Goal: Information Seeking & Learning: Learn about a topic

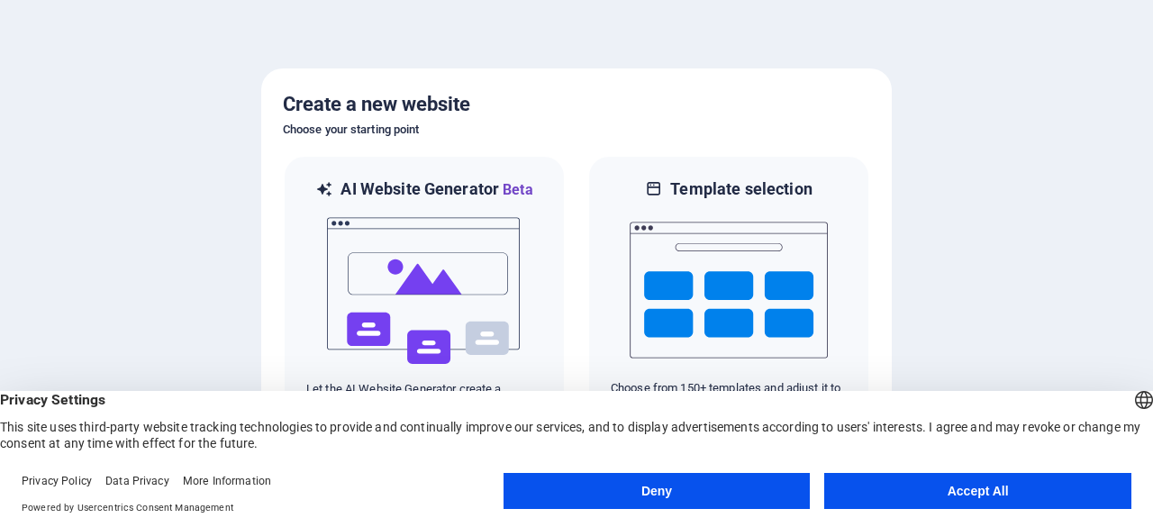
click at [913, 485] on button "Accept All" at bounding box center [977, 491] width 307 height 36
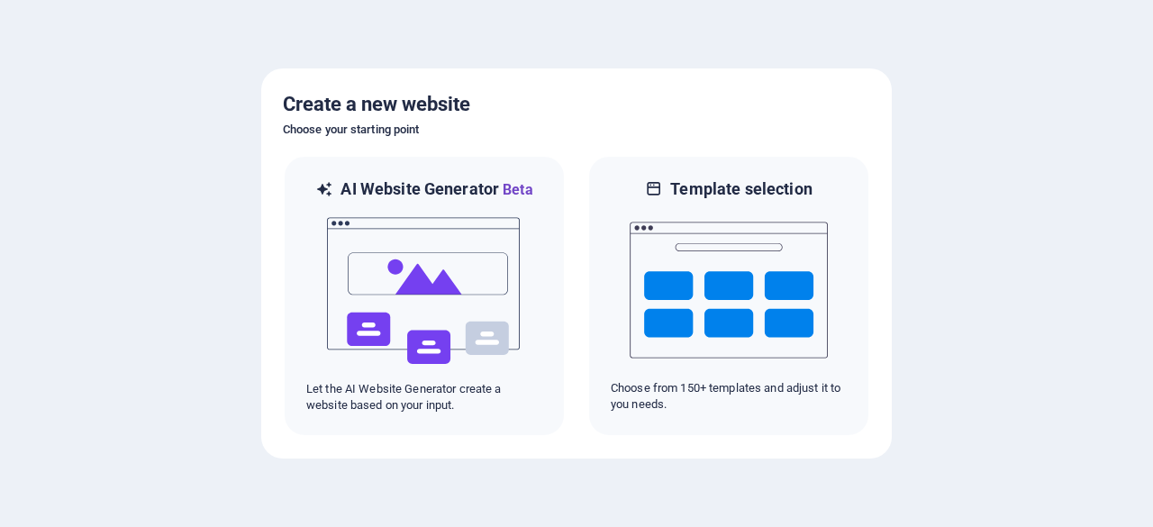
drag, startPoint x: 913, startPoint y: 485, endPoint x: 402, endPoint y: 50, distance: 671.3
click at [402, 50] on div at bounding box center [576, 263] width 1153 height 527
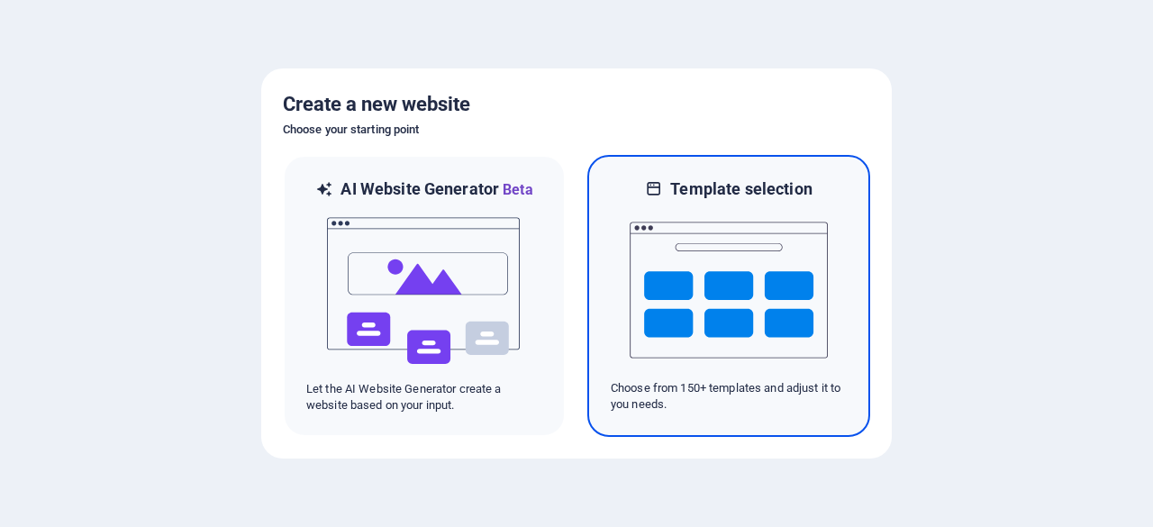
click at [773, 289] on img at bounding box center [728, 290] width 198 height 180
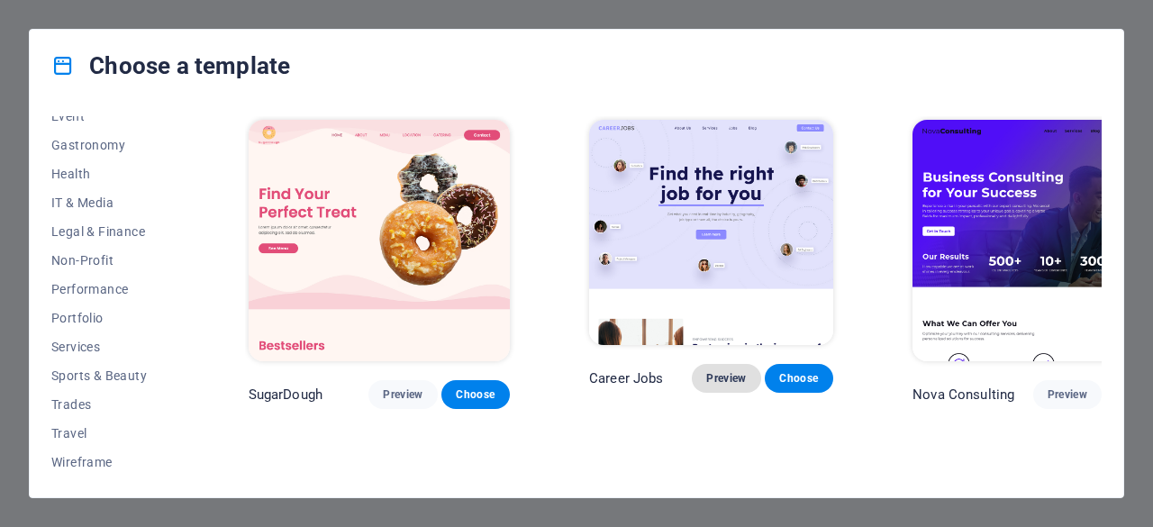
click at [706, 371] on span "Preview" at bounding box center [726, 378] width 40 height 14
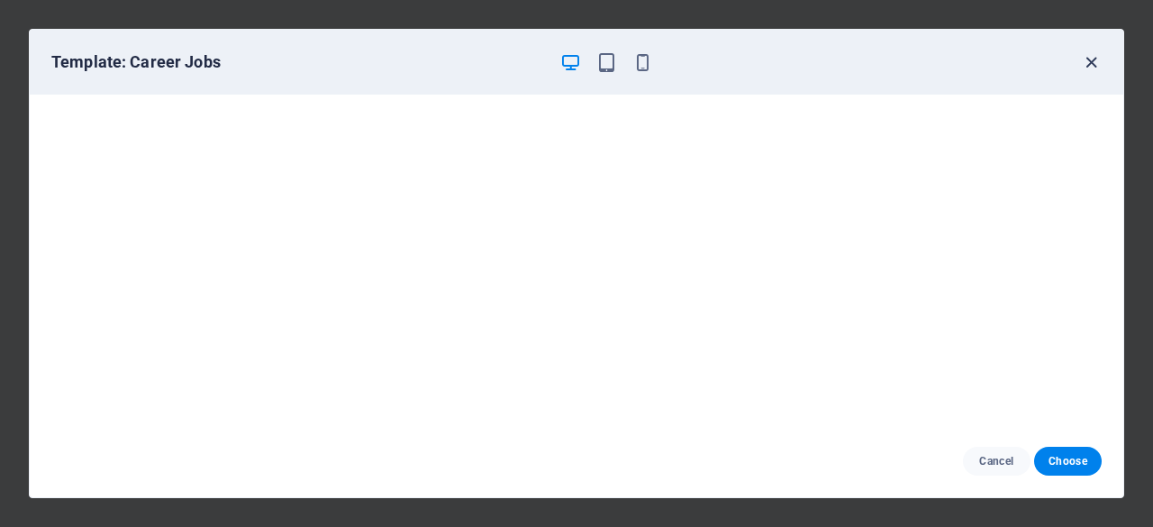
click at [1093, 66] on icon "button" at bounding box center [1091, 62] width 21 height 21
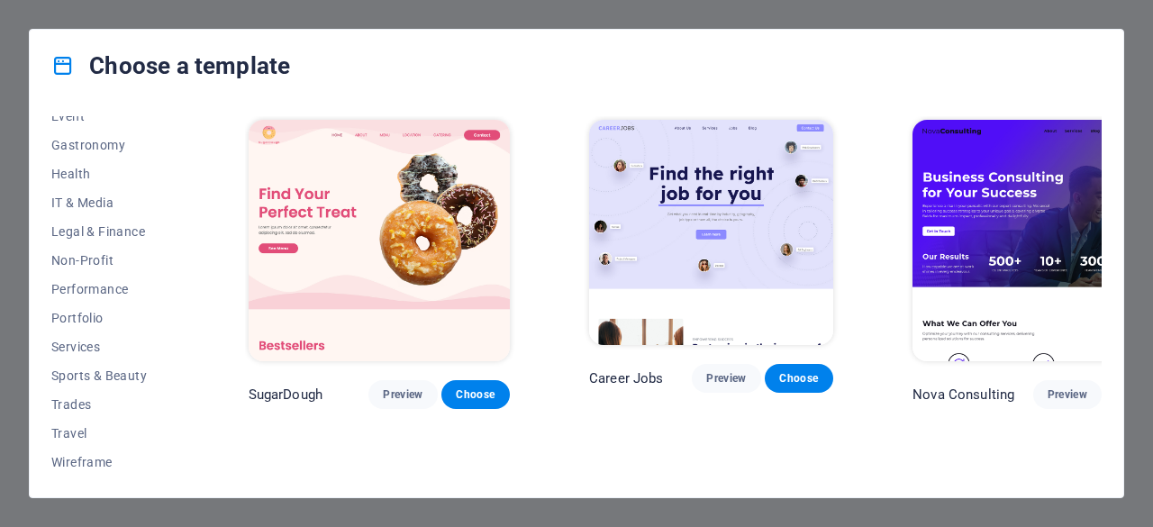
scroll to position [270, 0]
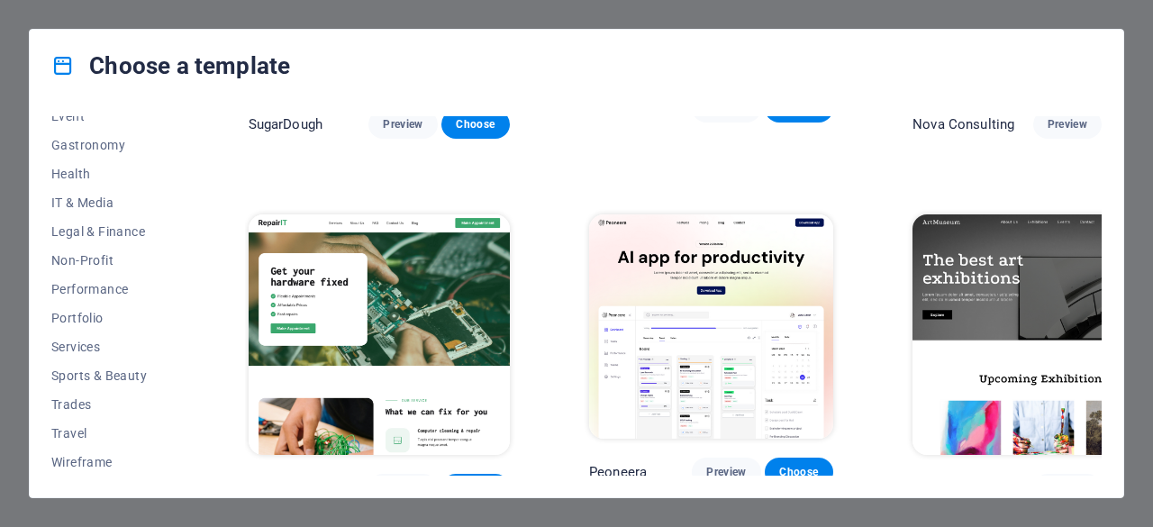
click at [931, 300] on img at bounding box center [1042, 334] width 261 height 241
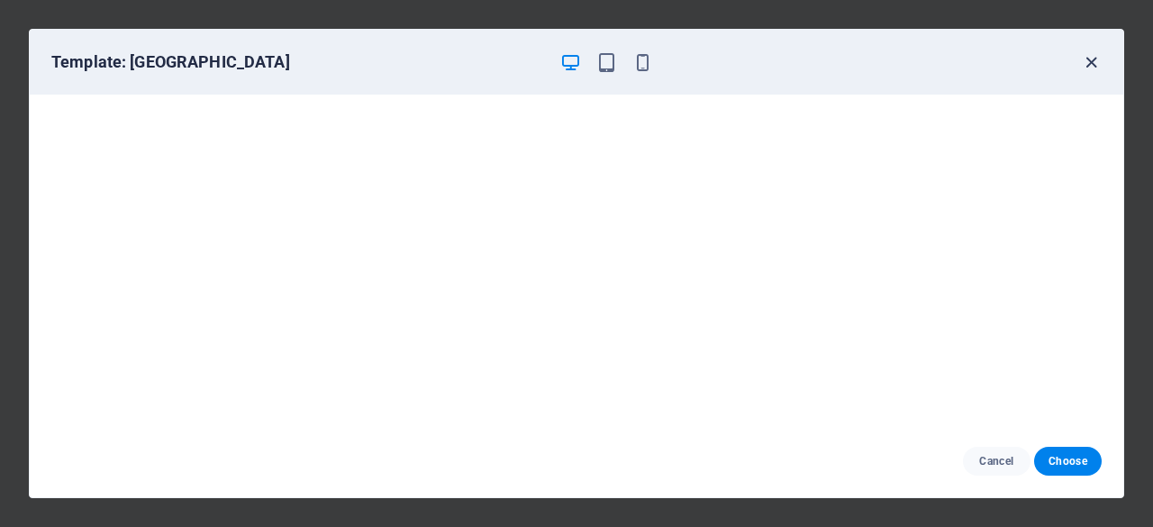
click at [1087, 60] on icon "button" at bounding box center [1091, 62] width 21 height 21
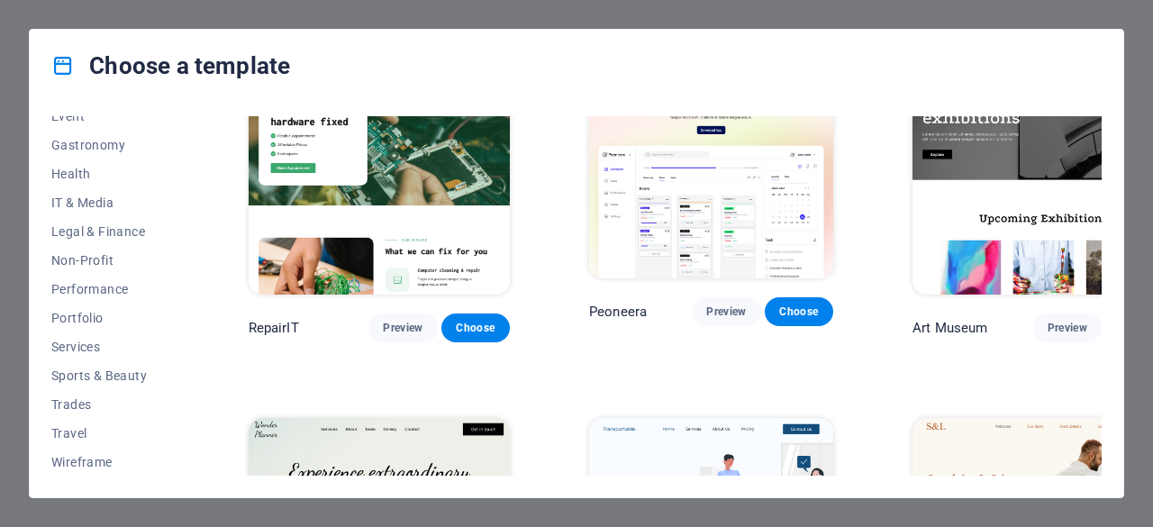
scroll to position [450, 0]
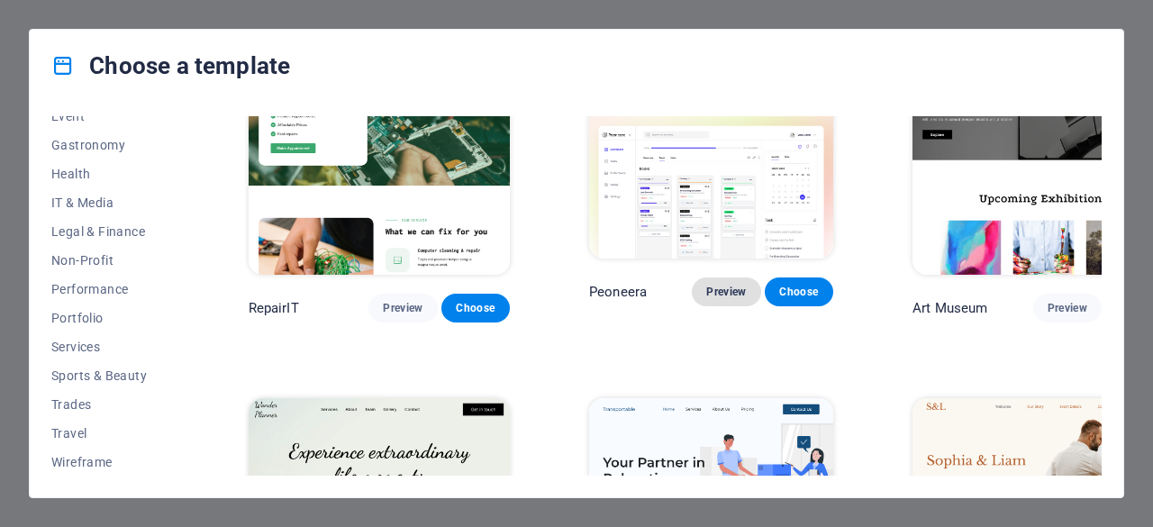
click at [706, 285] on span "Preview" at bounding box center [726, 292] width 40 height 14
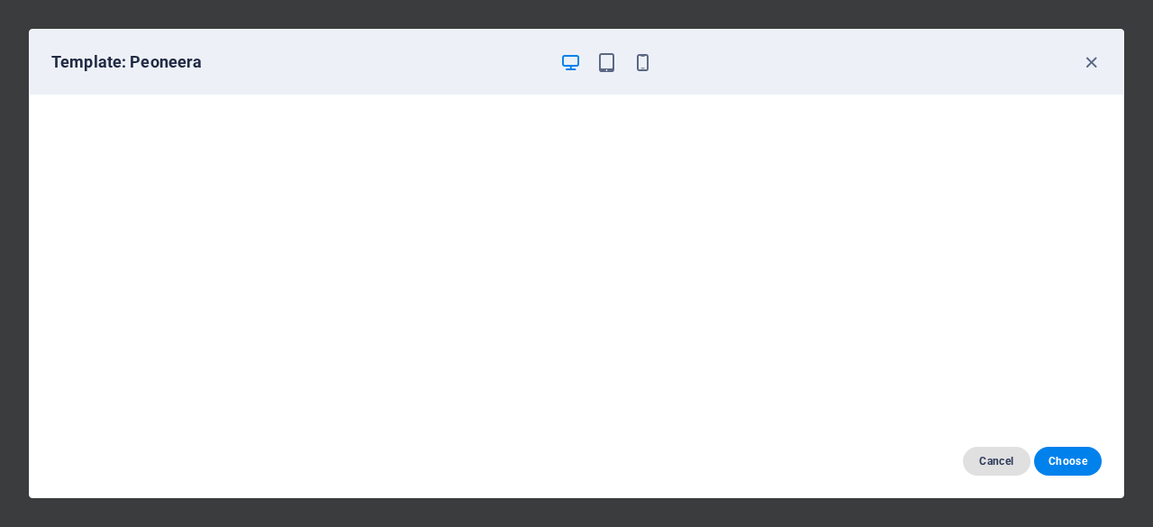
click at [985, 463] on span "Cancel" at bounding box center [996, 461] width 39 height 14
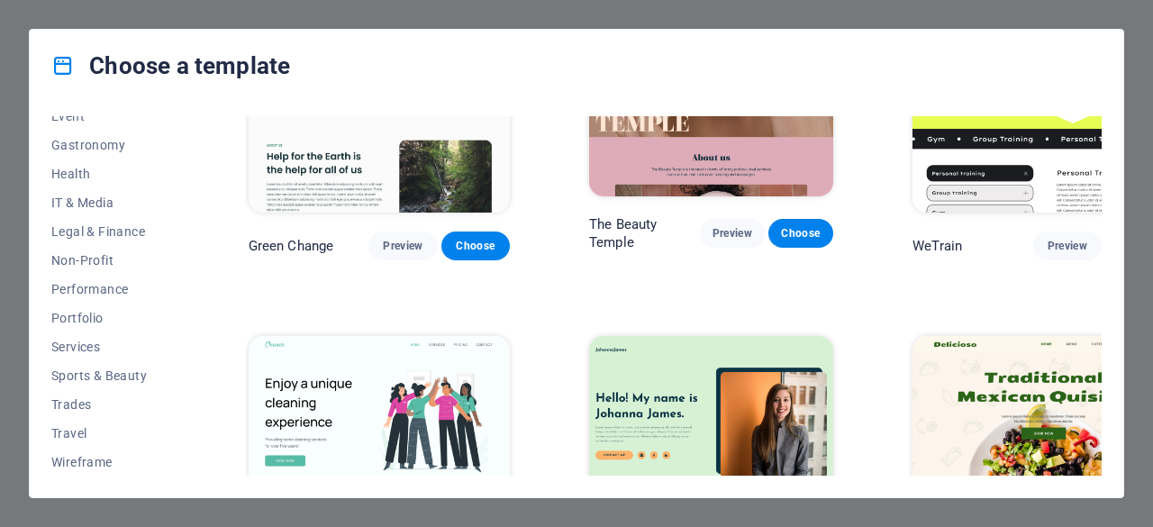
scroll to position [2431, 0]
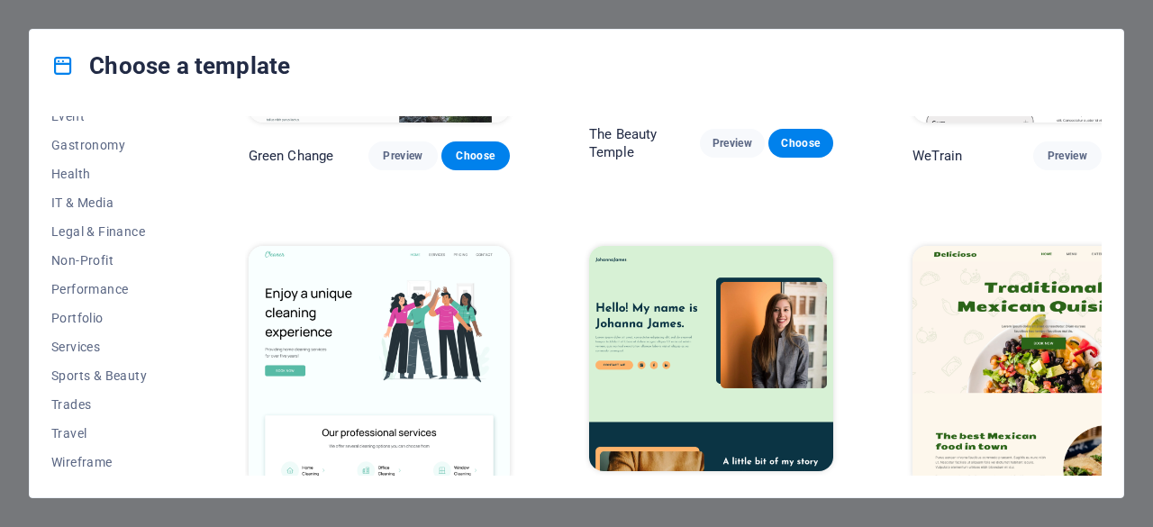
drag, startPoint x: 589, startPoint y: 365, endPoint x: 265, endPoint y: 332, distance: 325.8
click at [265, 511] on p "Cleaner" at bounding box center [272, 520] width 47 height 18
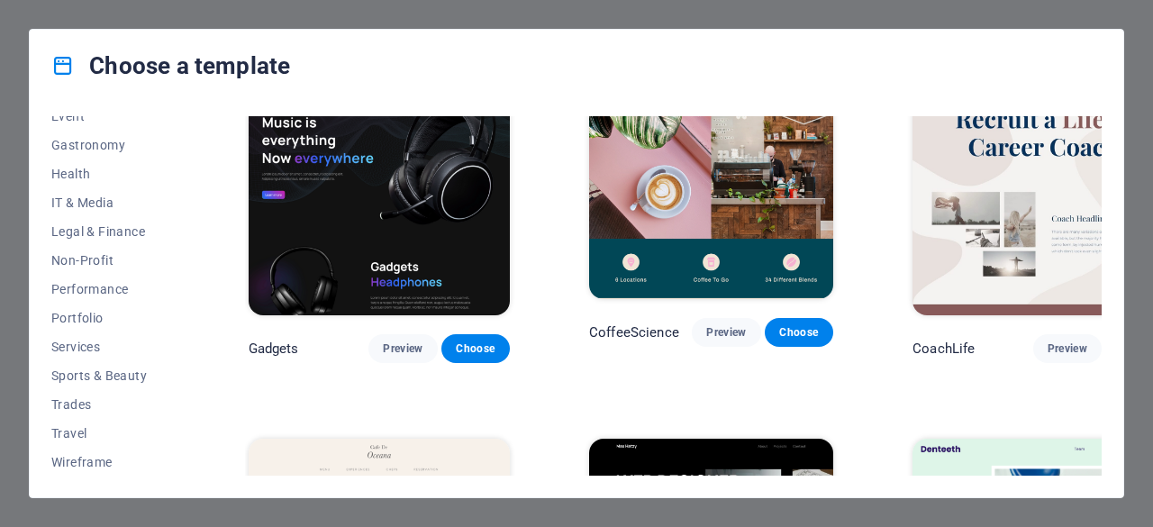
scroll to position [4412, 0]
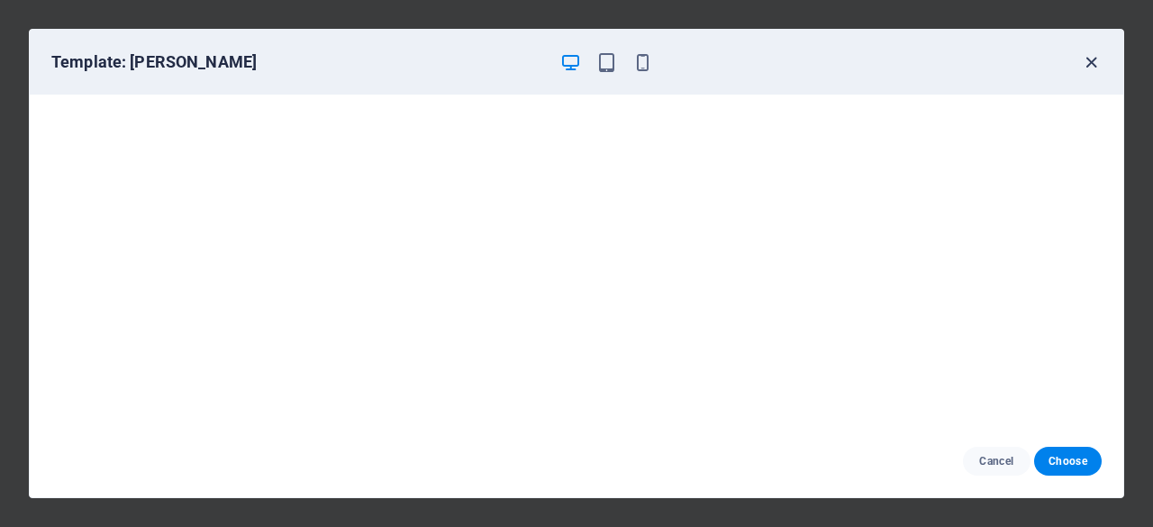
click at [1093, 52] on icon "button" at bounding box center [1091, 62] width 21 height 21
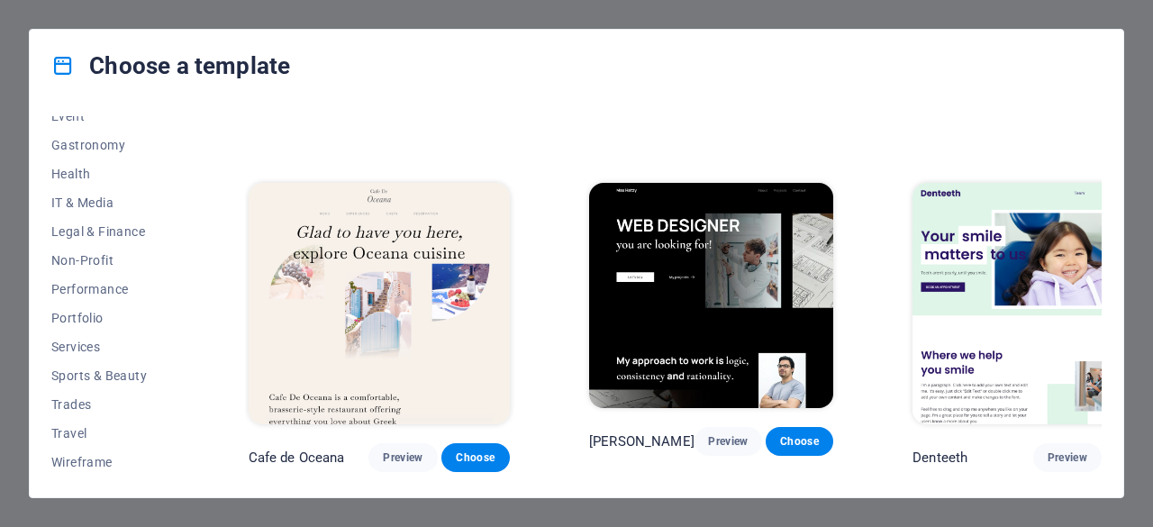
scroll to position [4682, 0]
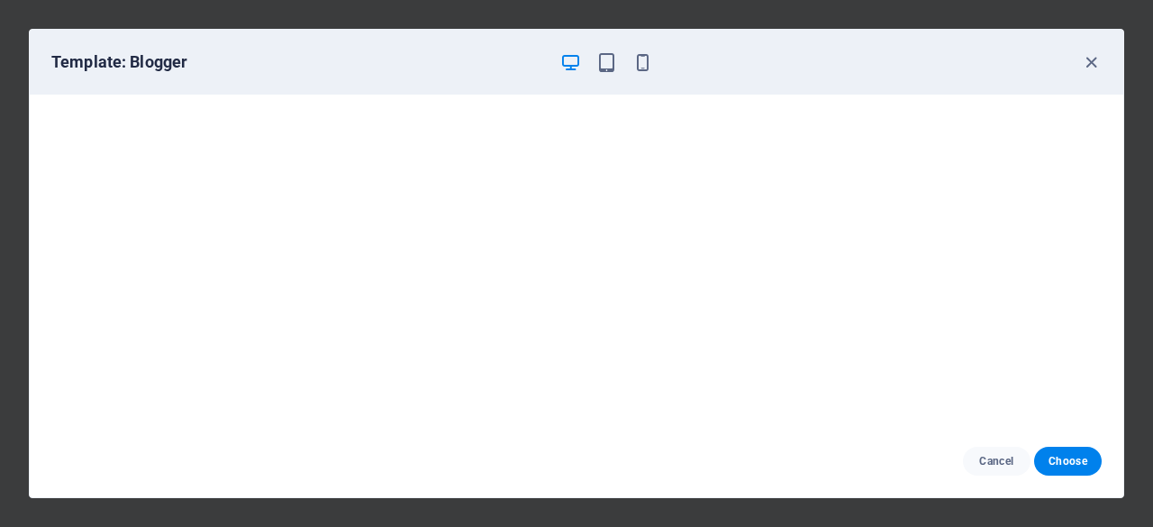
click at [1088, 46] on div "Template: Blogger" at bounding box center [576, 62] width 1093 height 65
click at [1082, 53] on icon "button" at bounding box center [1091, 62] width 21 height 21
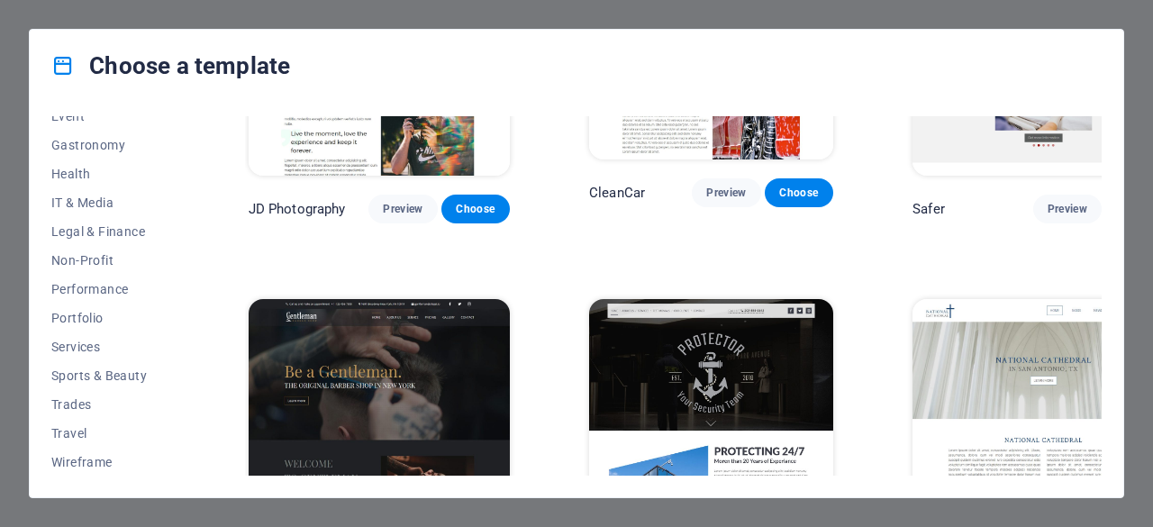
scroll to position [7203, 0]
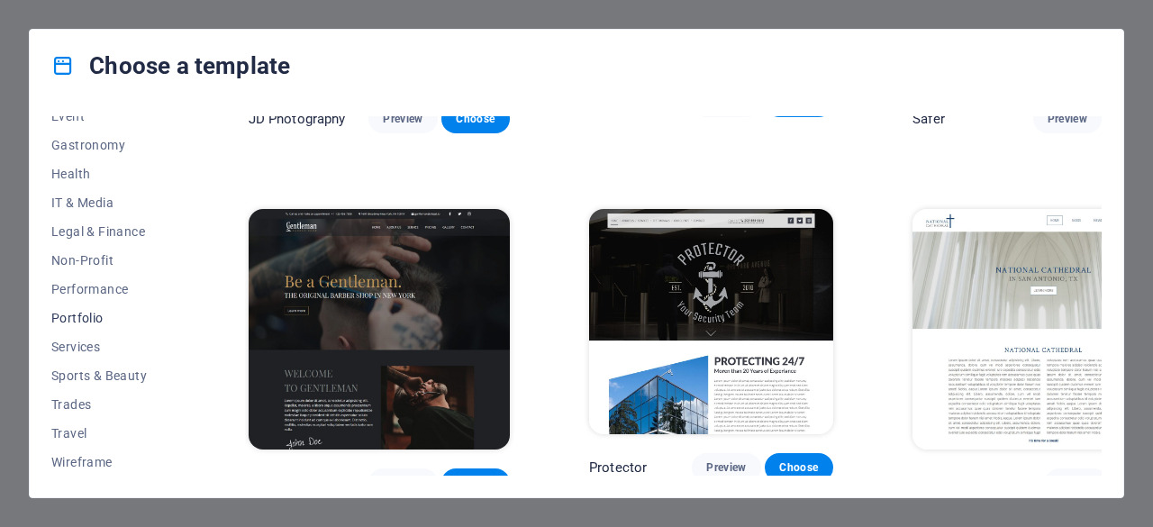
click at [81, 316] on span "Portfolio" at bounding box center [110, 318] width 118 height 14
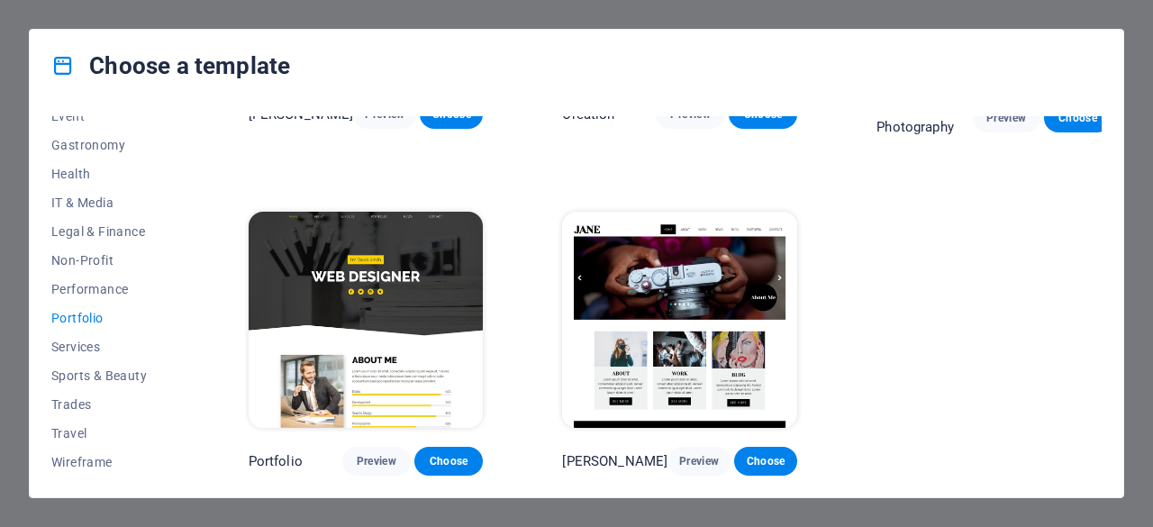
scroll to position [582, 0]
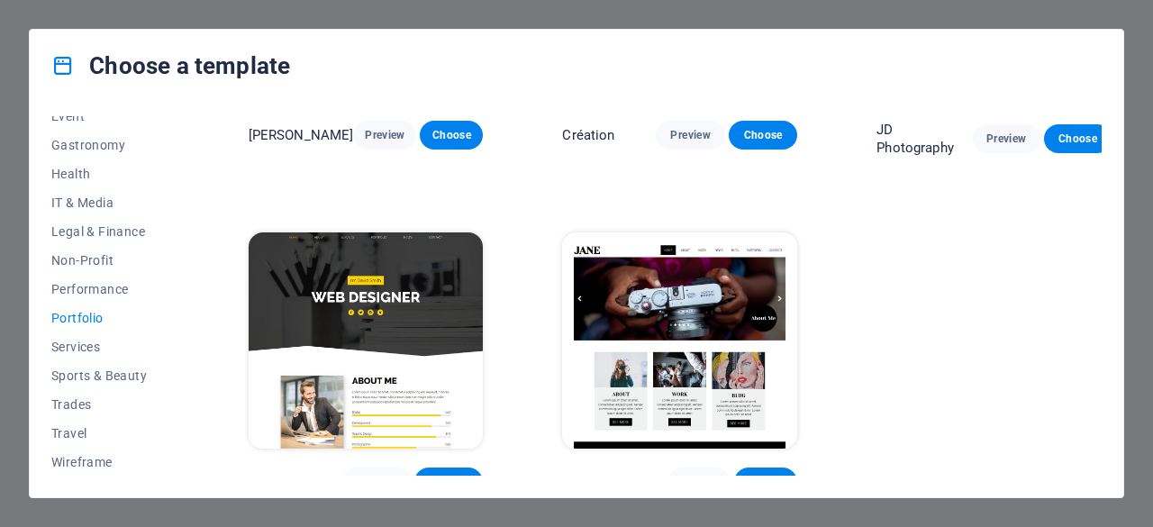
click at [330, 305] on img at bounding box center [366, 340] width 235 height 216
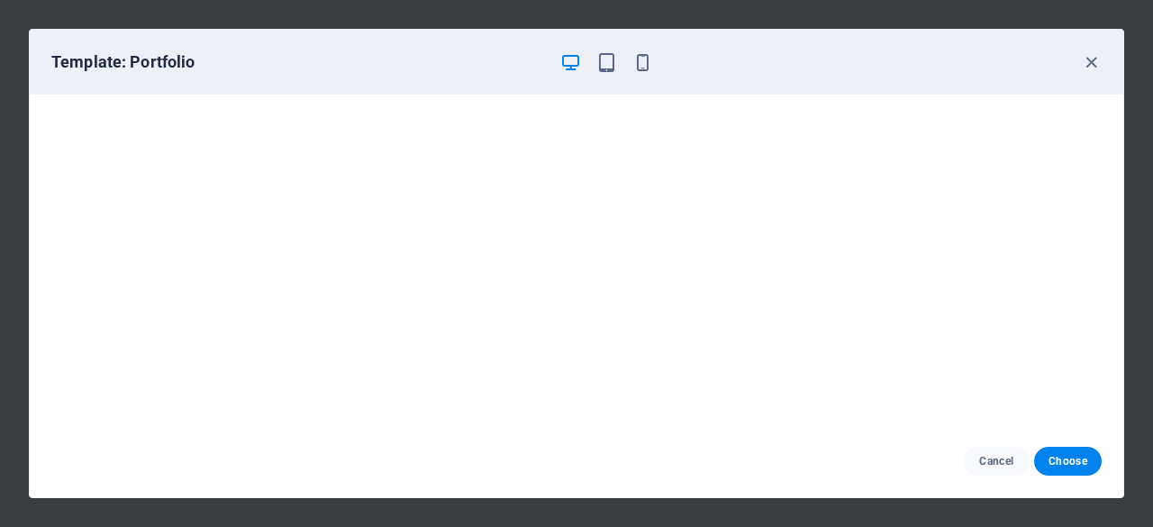
click at [1090, 49] on div "Template: Portfolio" at bounding box center [576, 62] width 1093 height 65
click at [1088, 53] on icon "button" at bounding box center [1091, 62] width 21 height 21
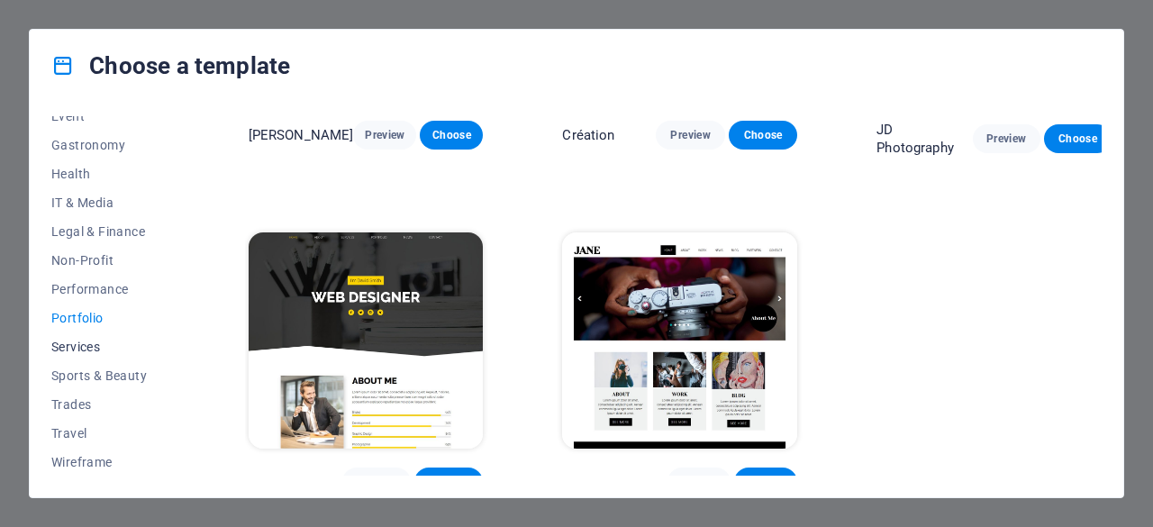
click at [54, 348] on span "Services" at bounding box center [110, 346] width 118 height 14
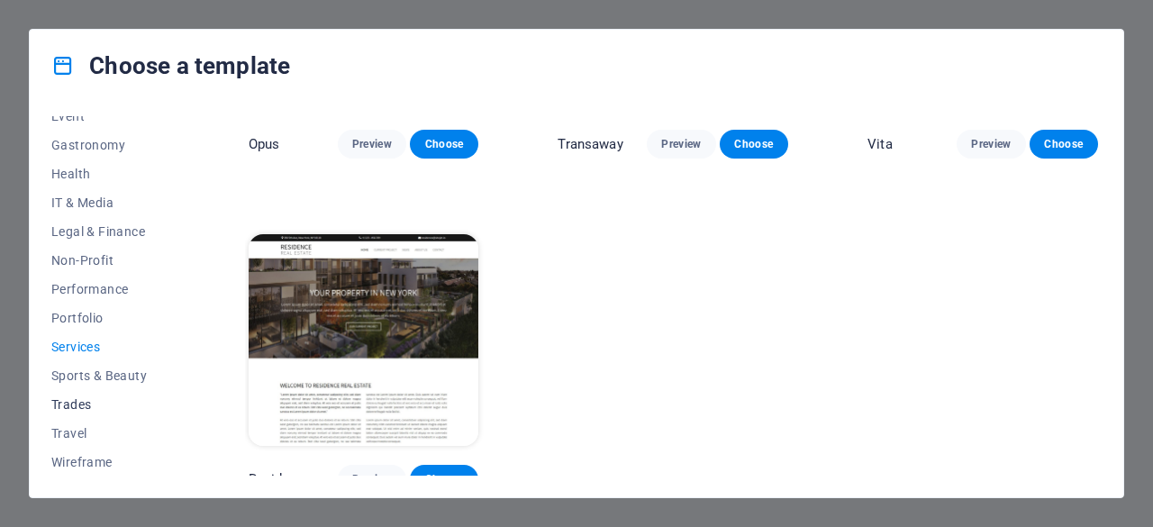
click at [74, 403] on span "Trades" at bounding box center [110, 404] width 118 height 14
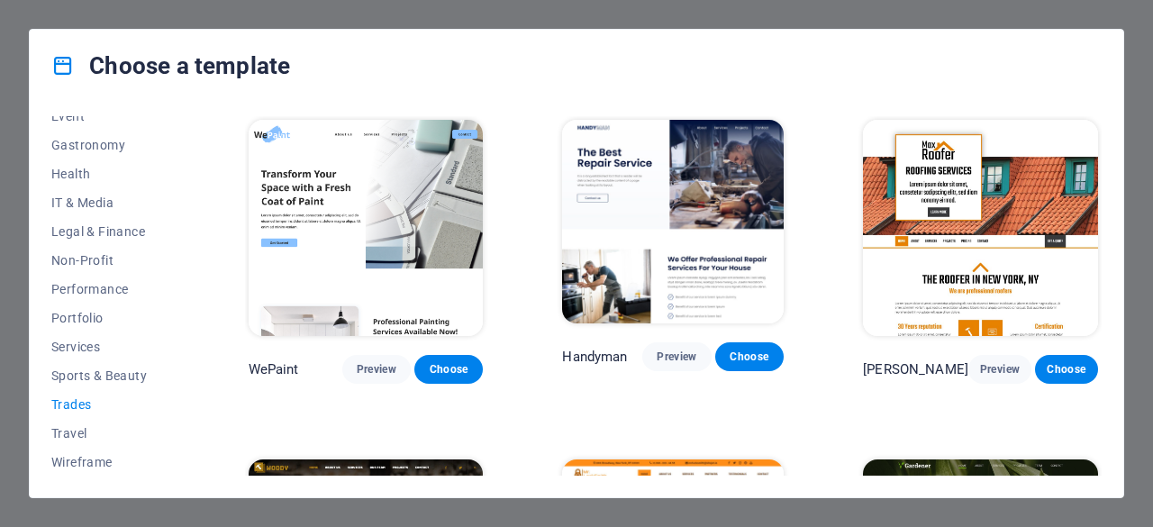
click at [369, 253] on img at bounding box center [366, 228] width 235 height 216
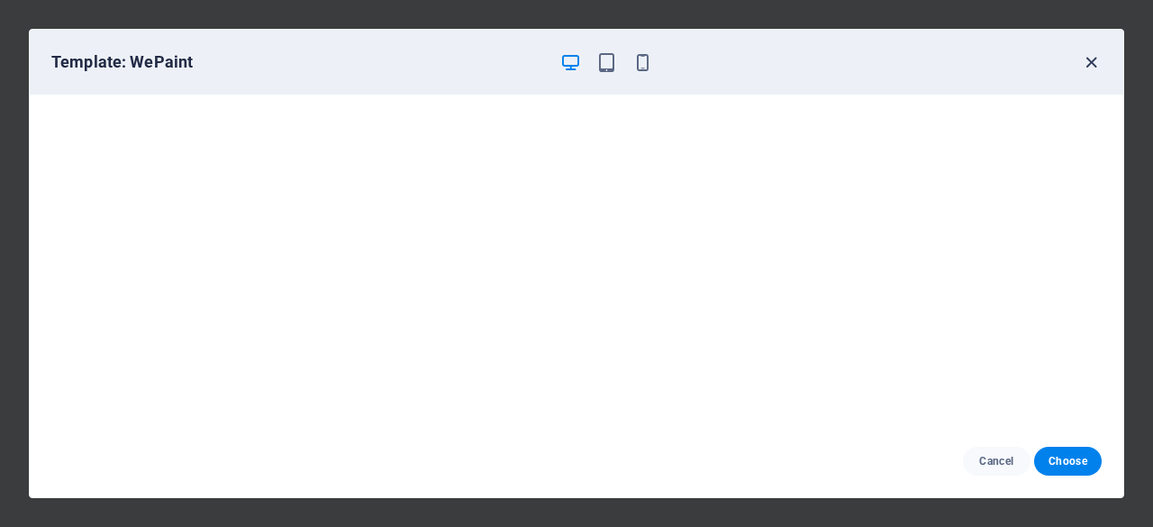
click at [1093, 60] on icon "button" at bounding box center [1091, 62] width 21 height 21
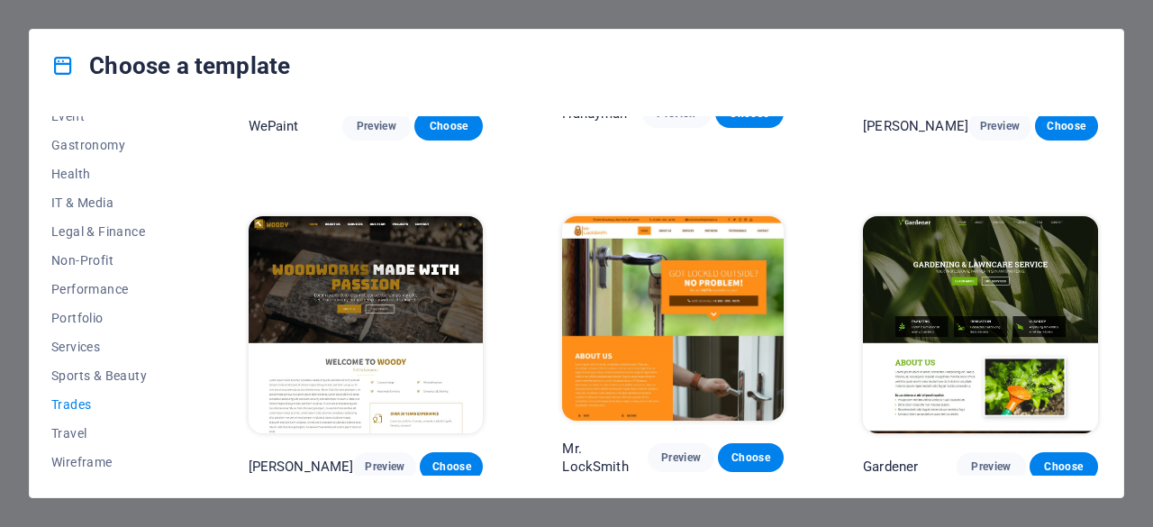
scroll to position [270, 0]
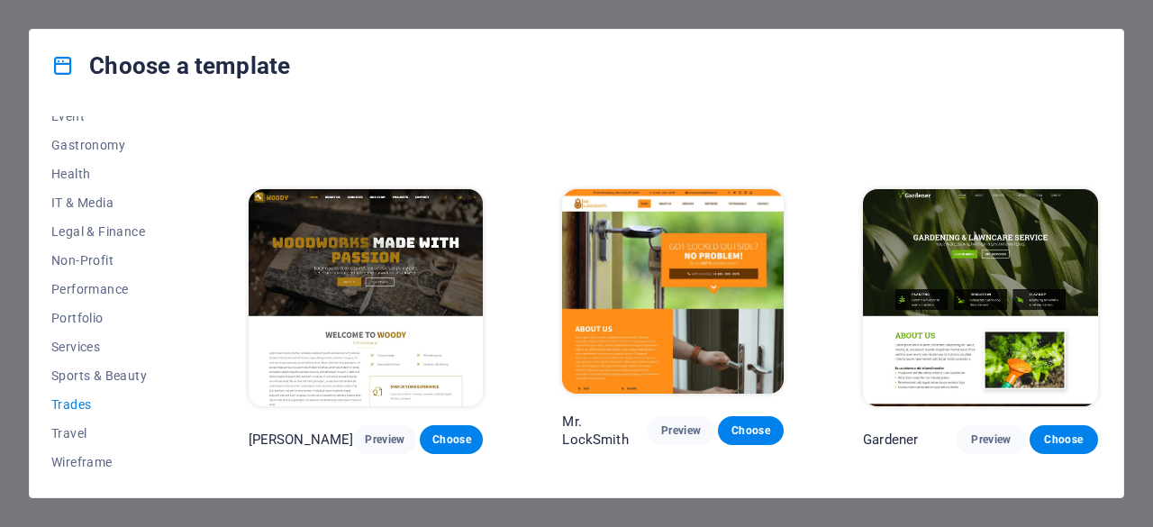
click at [641, 282] on img at bounding box center [673, 290] width 222 height 203
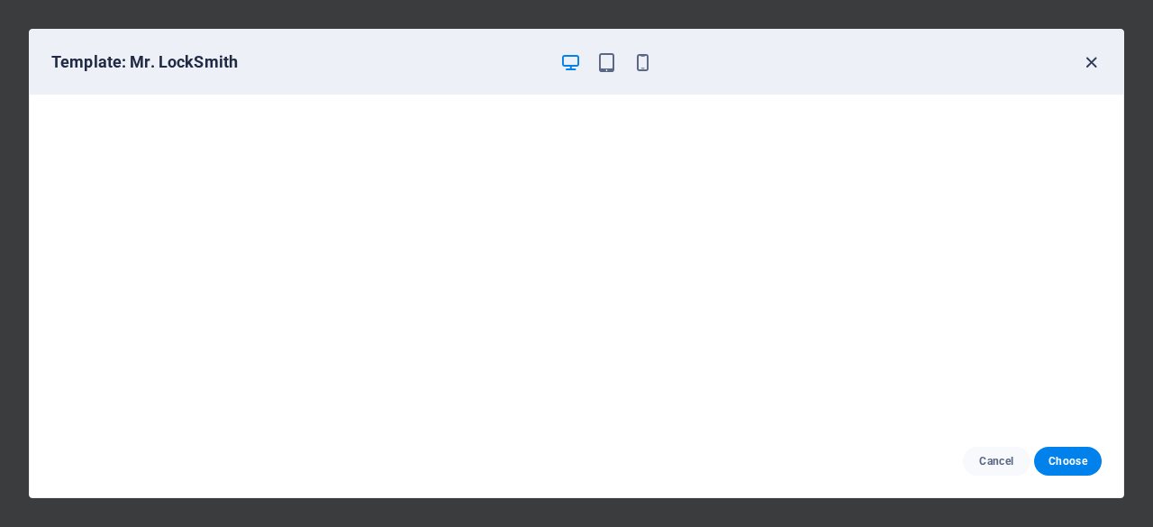
click at [1085, 64] on icon "button" at bounding box center [1091, 62] width 21 height 21
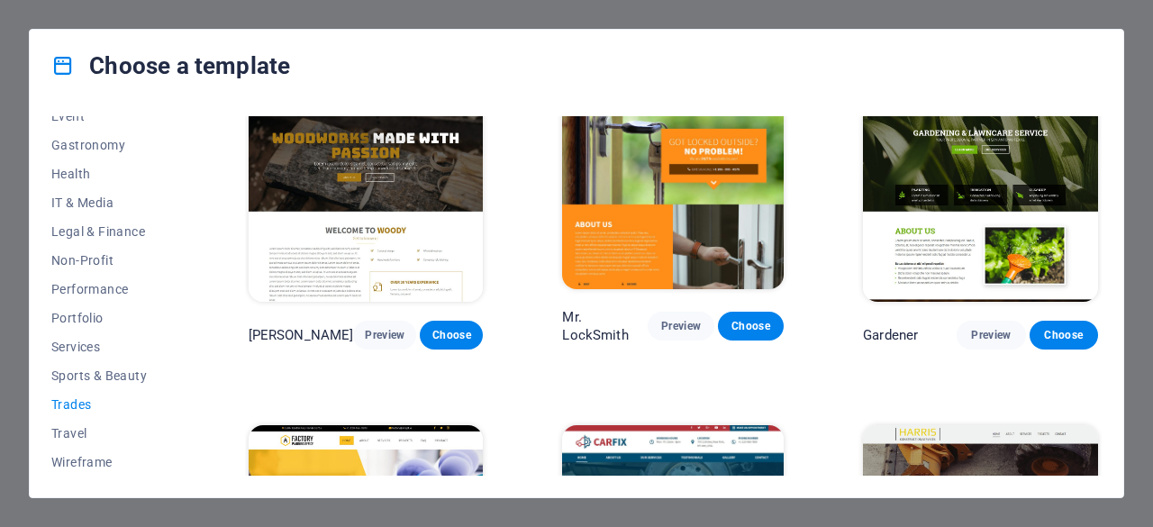
scroll to position [574, 0]
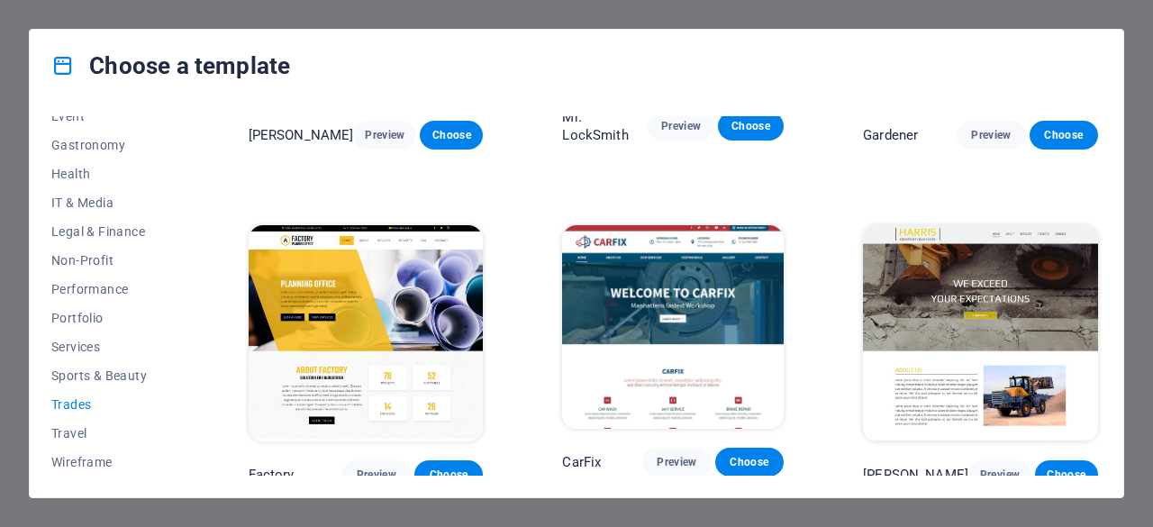
click at [580, 368] on img at bounding box center [673, 326] width 222 height 203
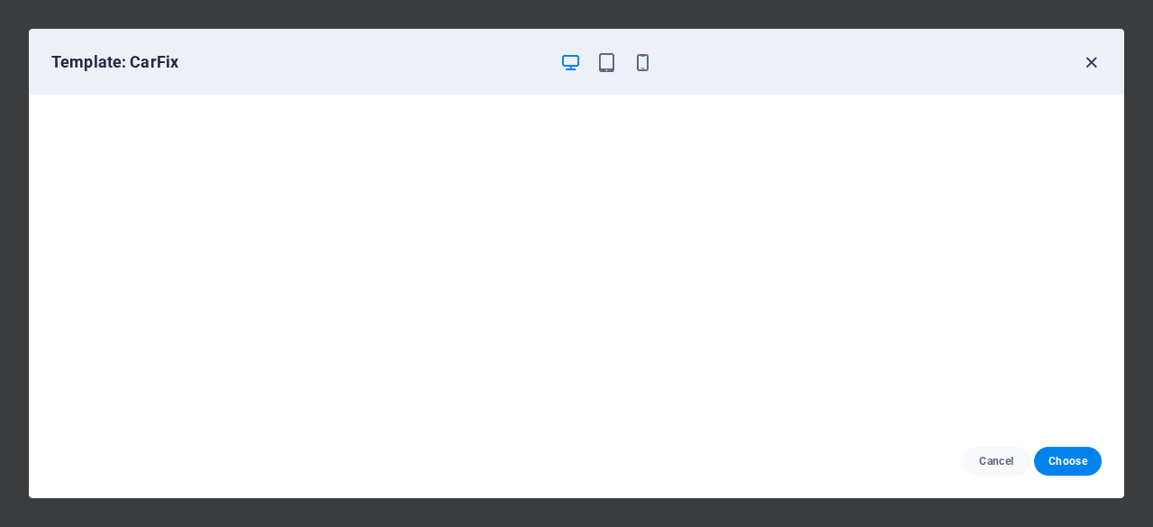
click at [1090, 52] on icon "button" at bounding box center [1091, 62] width 21 height 21
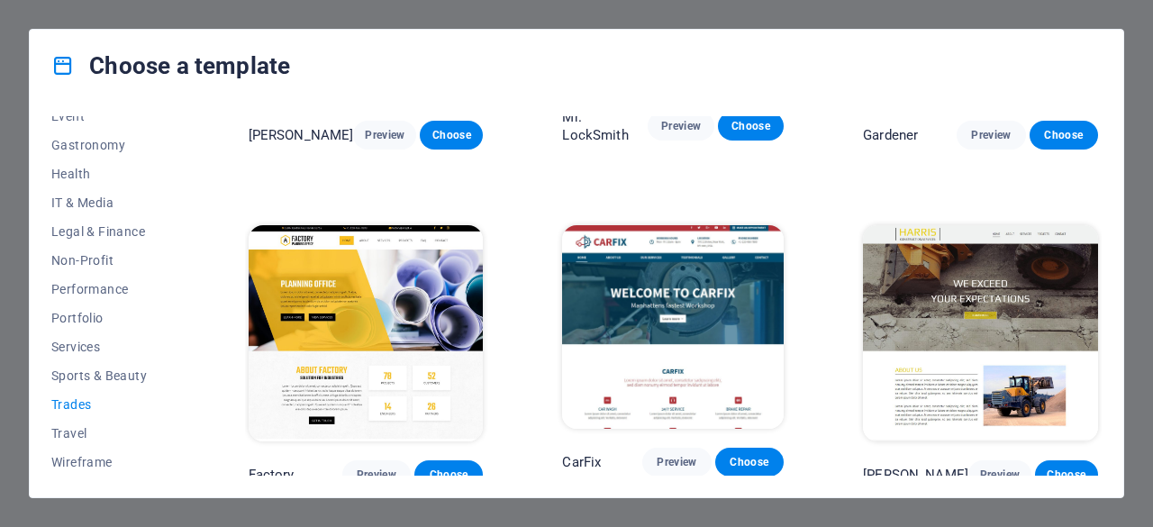
click at [357, 278] on img at bounding box center [366, 333] width 235 height 216
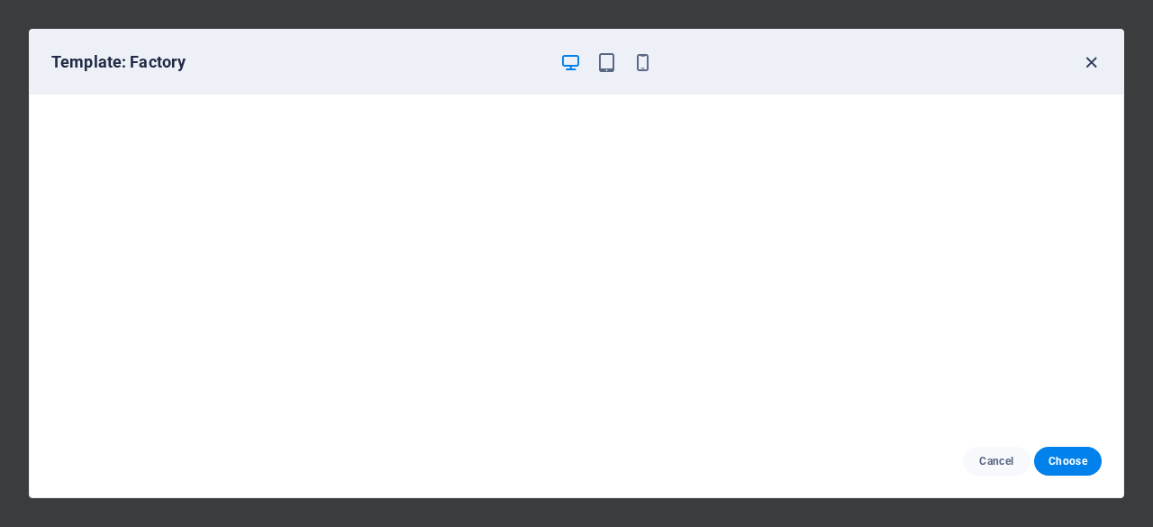
click at [1095, 60] on icon "button" at bounding box center [1091, 62] width 21 height 21
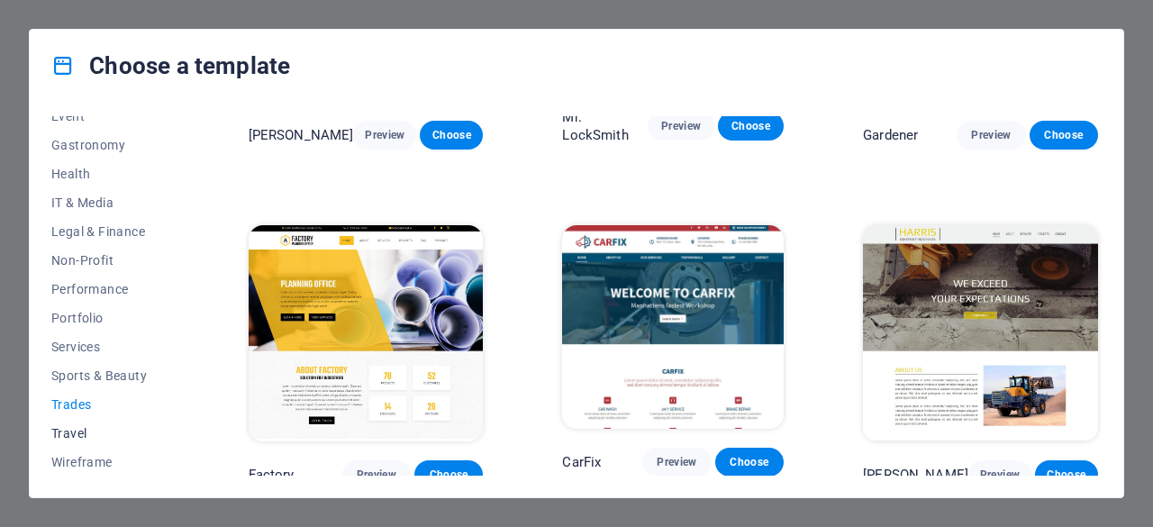
click at [79, 435] on span "Travel" at bounding box center [110, 433] width 118 height 14
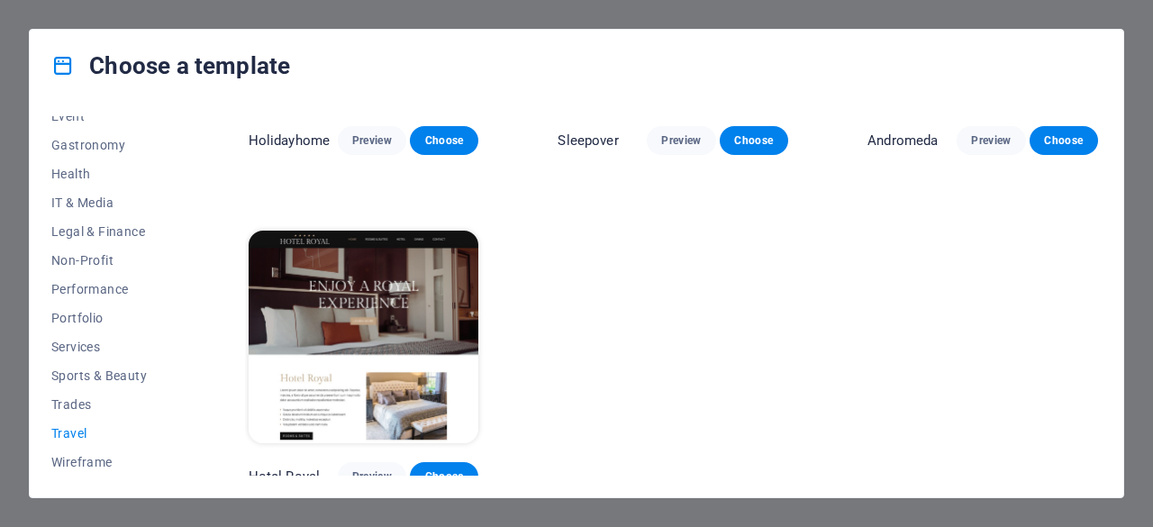
scroll to position [567, 0]
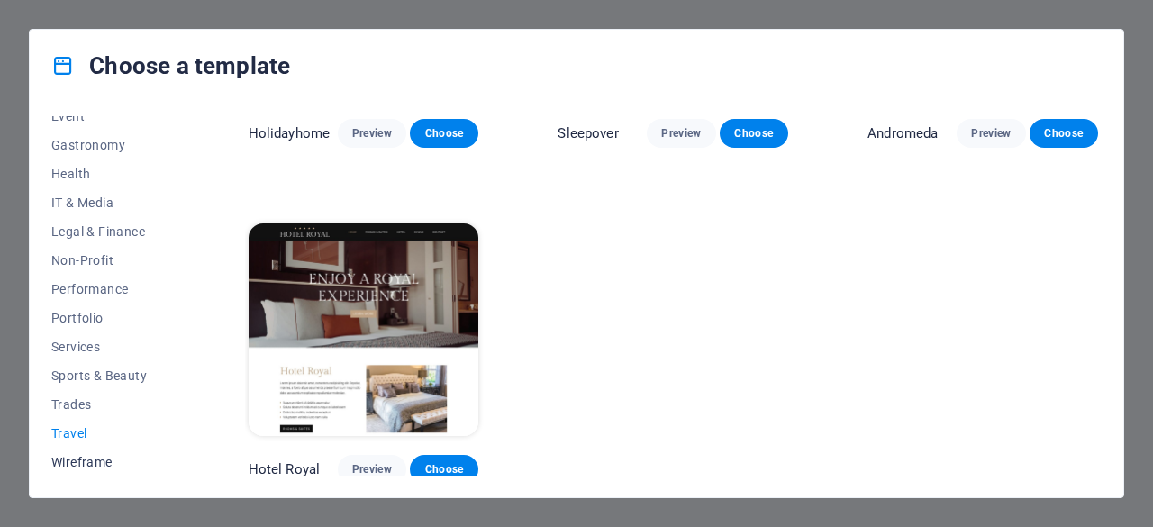
click at [61, 462] on span "Wireframe" at bounding box center [110, 462] width 118 height 14
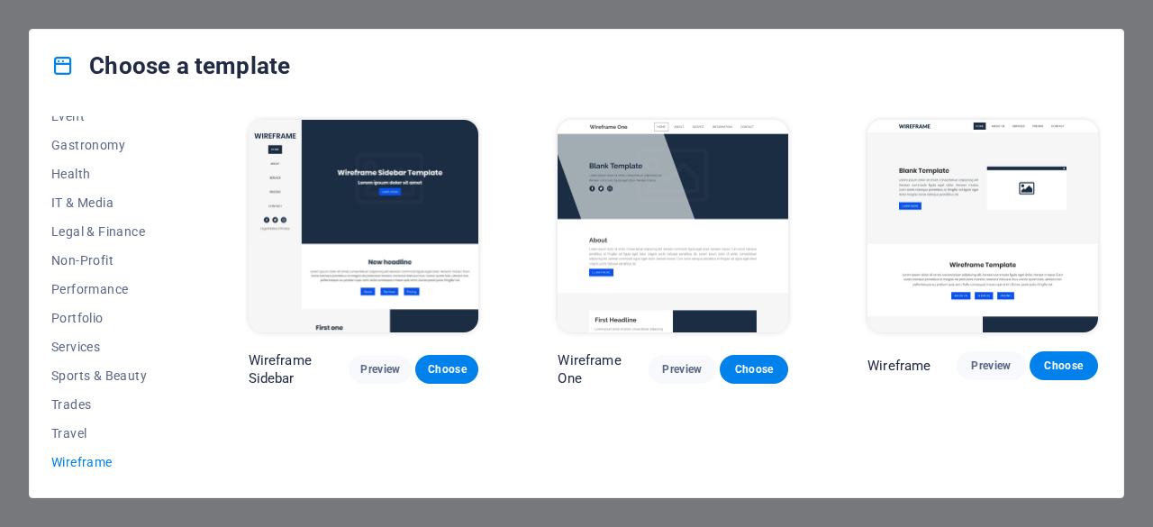
scroll to position [0, 0]
click at [97, 201] on span "IT & Media" at bounding box center [110, 202] width 118 height 14
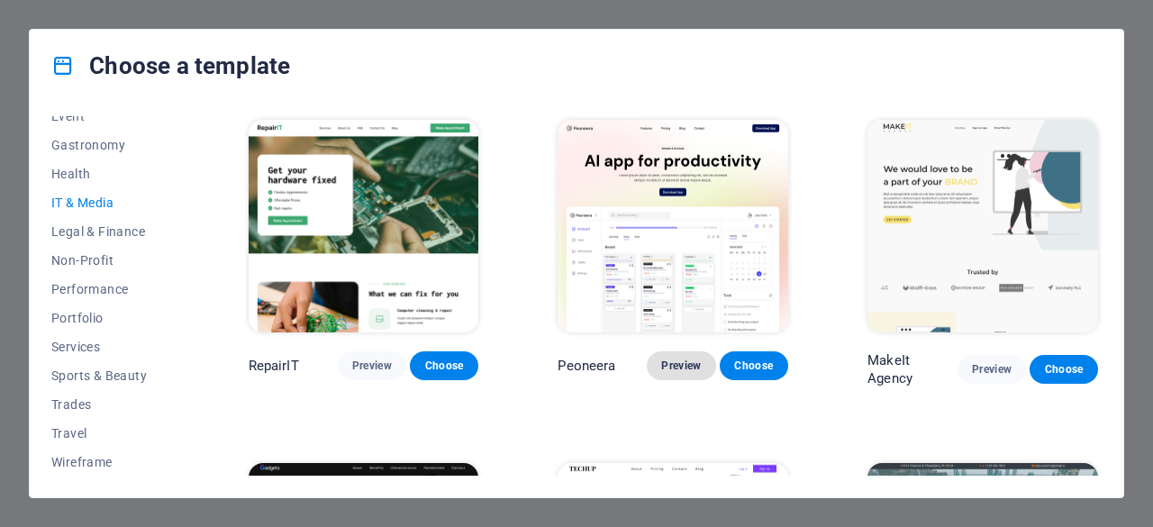
click at [666, 365] on span "Preview" at bounding box center [681, 365] width 40 height 14
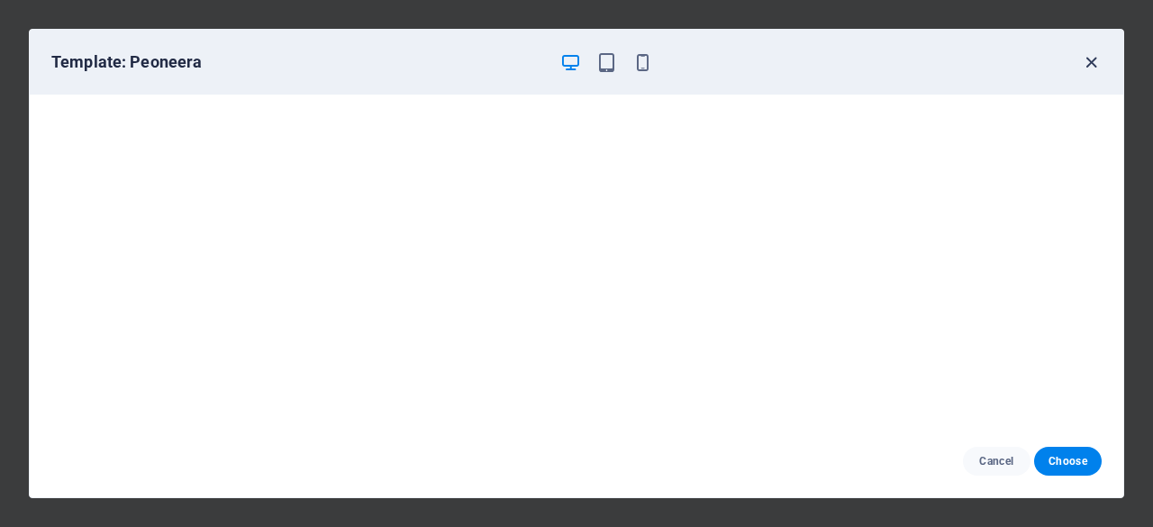
click at [1091, 59] on icon "button" at bounding box center [1091, 62] width 21 height 21
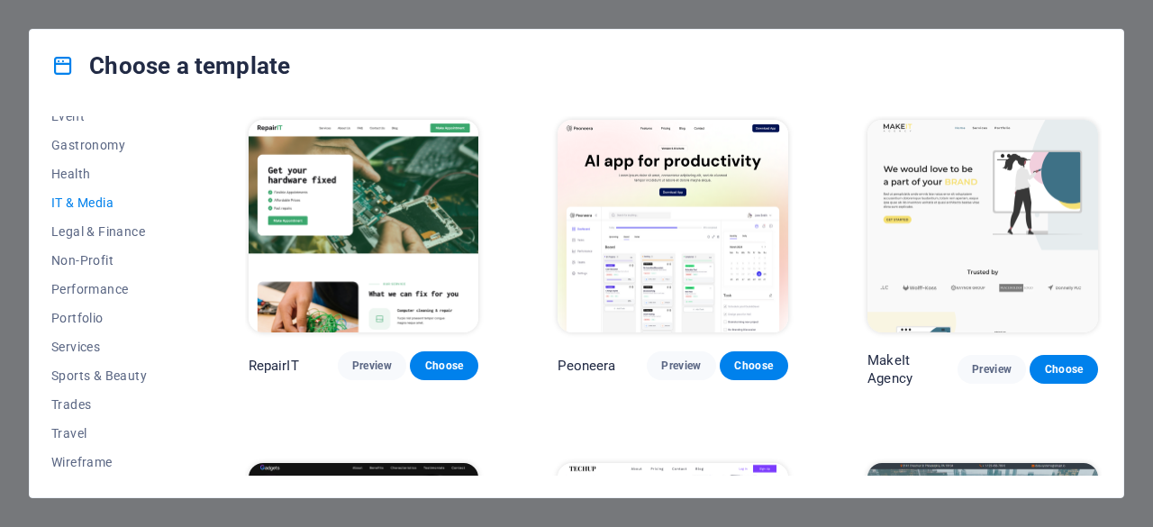
drag, startPoint x: 499, startPoint y: 204, endPoint x: 435, endPoint y: 213, distance: 64.6
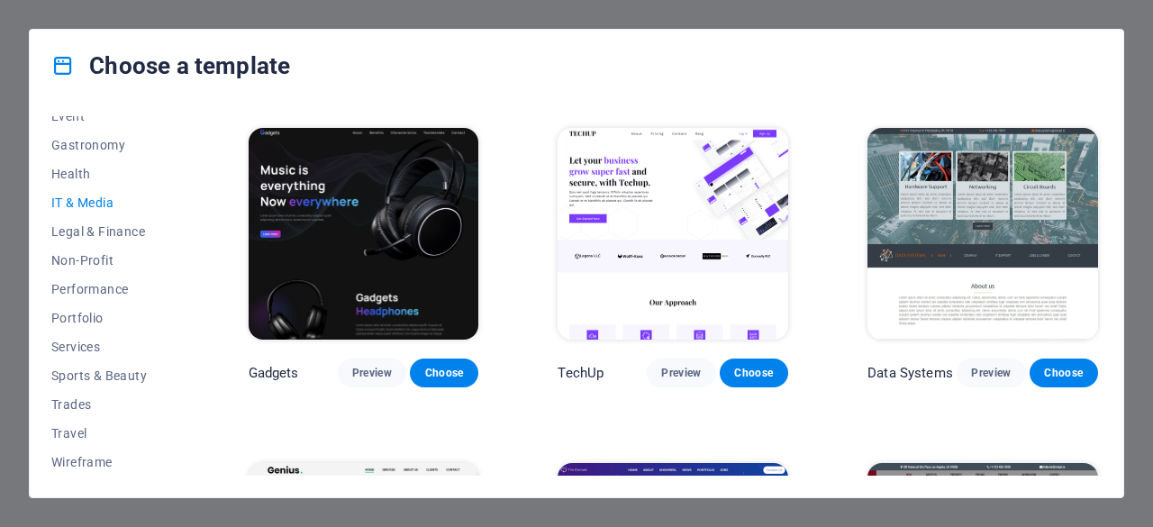
scroll to position [360, 0]
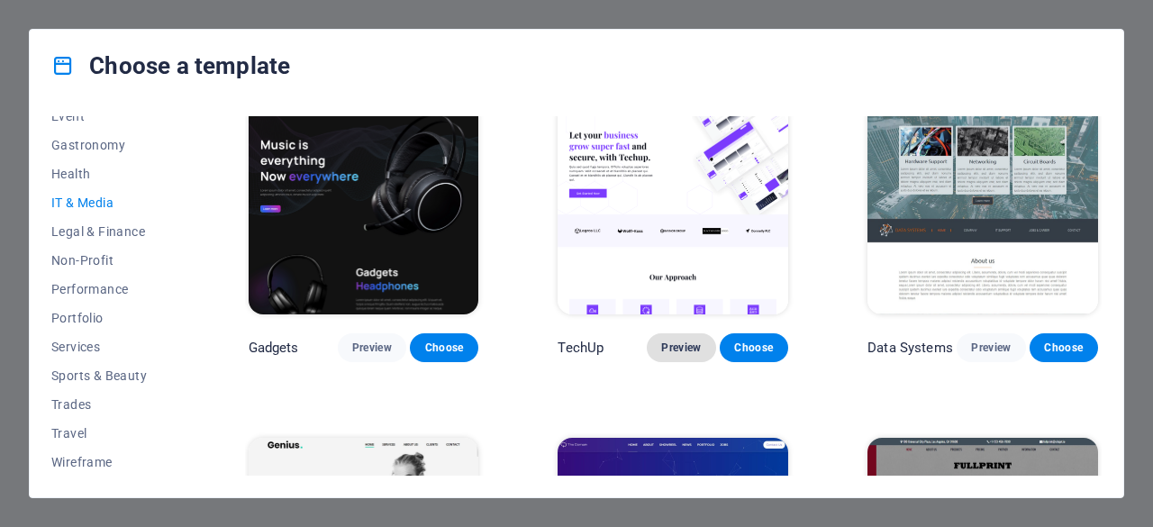
click at [676, 340] on span "Preview" at bounding box center [681, 347] width 40 height 14
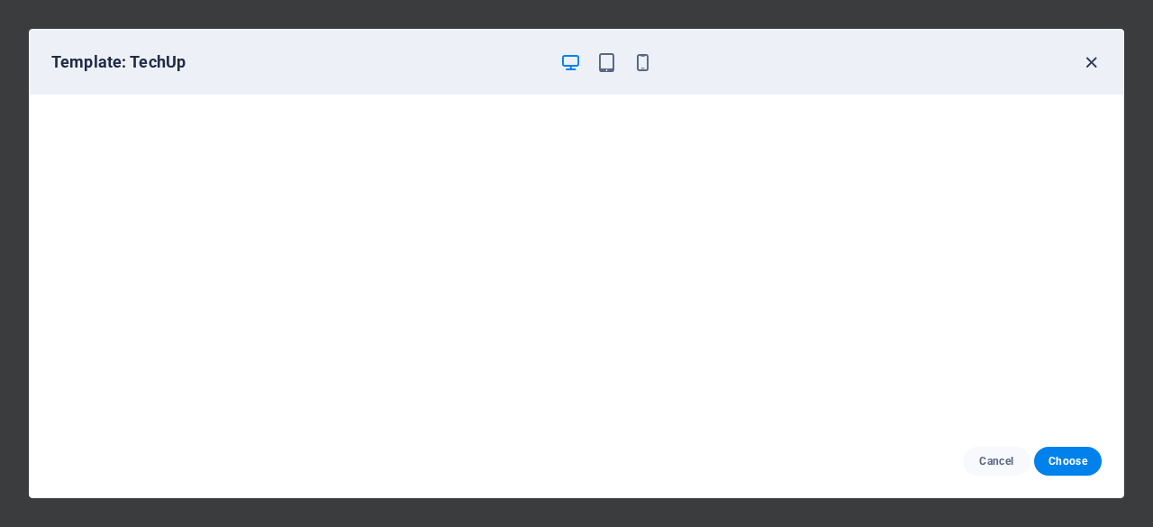
click at [1095, 55] on icon "button" at bounding box center [1091, 62] width 21 height 21
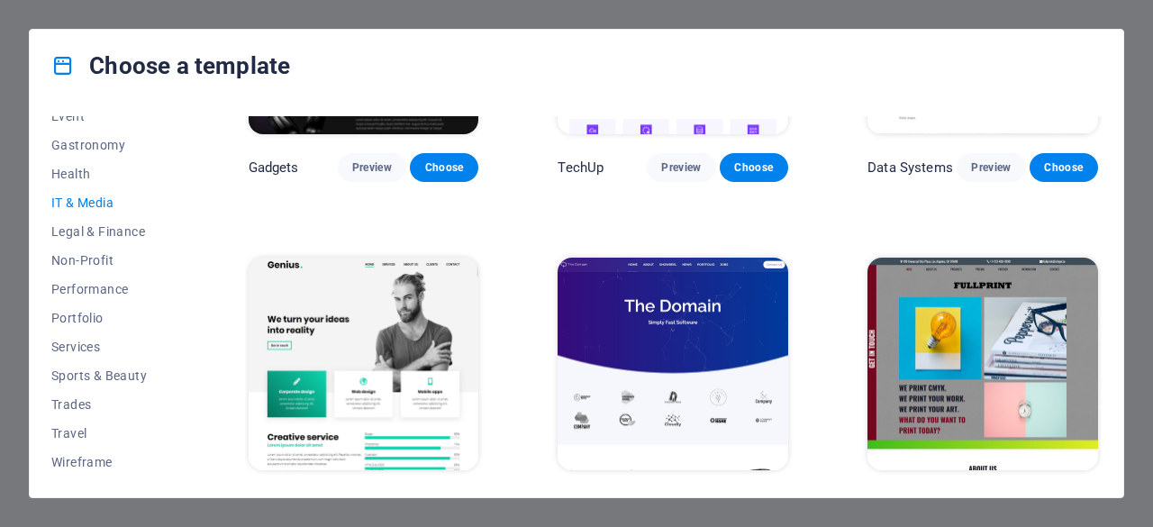
scroll to position [630, 0]
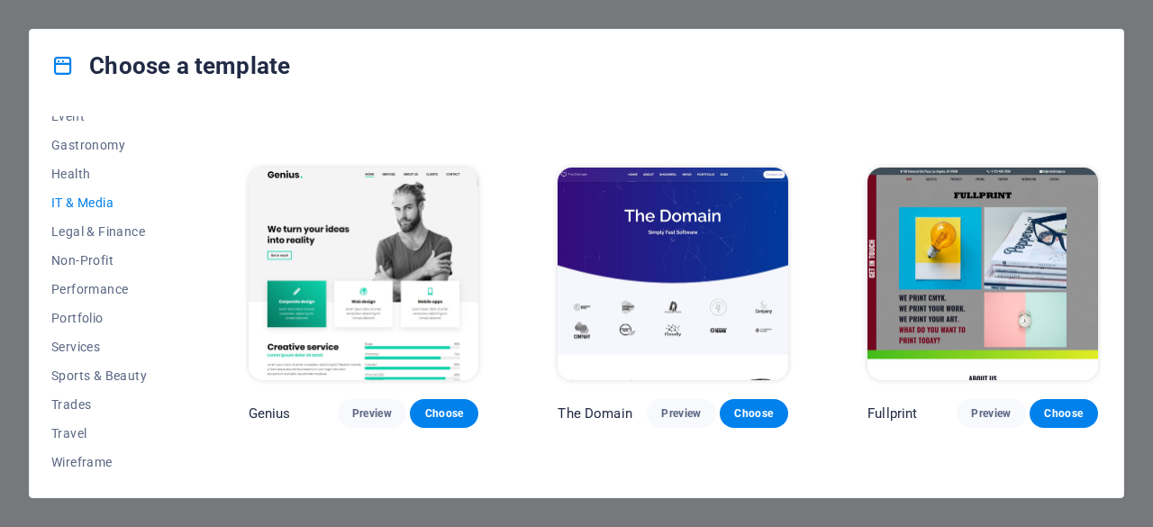
click at [675, 420] on button "Preview" at bounding box center [681, 413] width 68 height 29
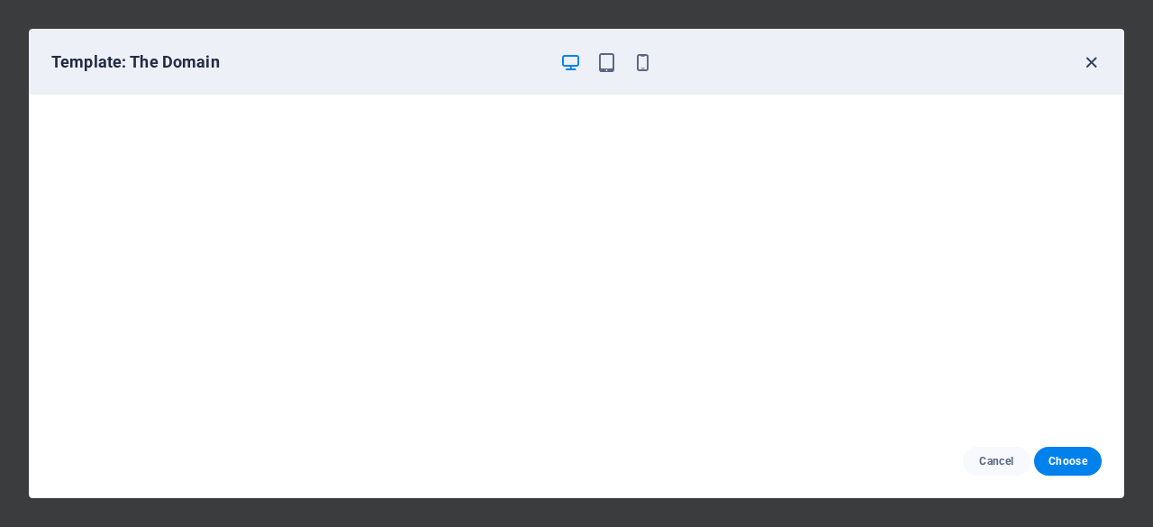
click at [1097, 59] on icon "button" at bounding box center [1091, 62] width 21 height 21
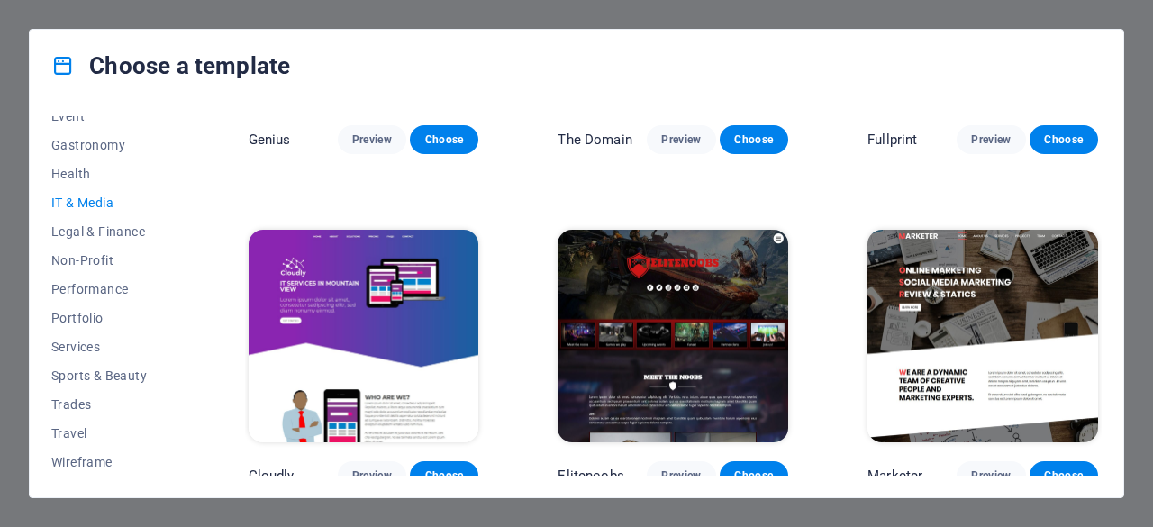
scroll to position [909, 0]
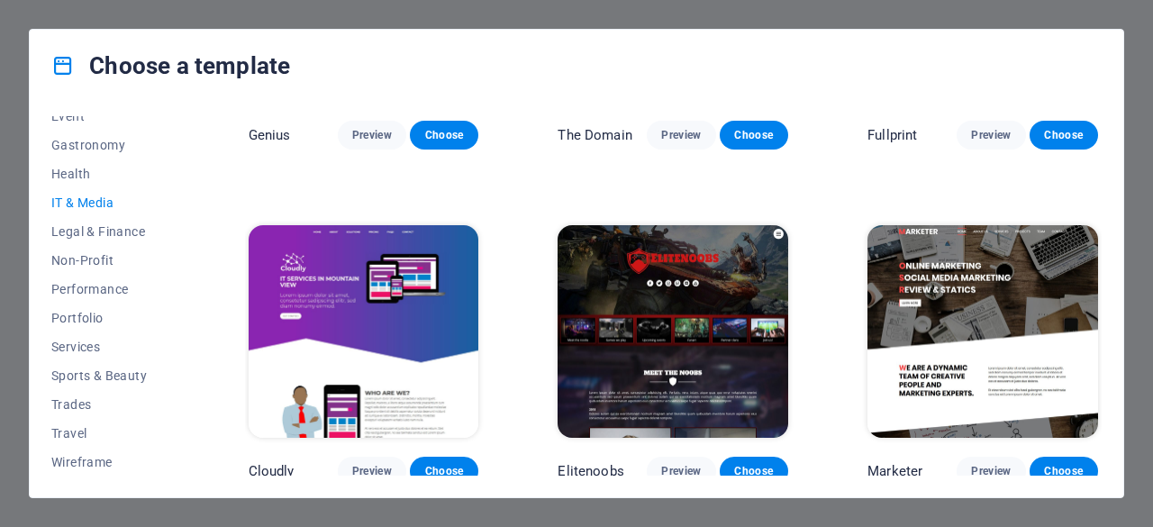
click at [369, 280] on img at bounding box center [364, 331] width 231 height 212
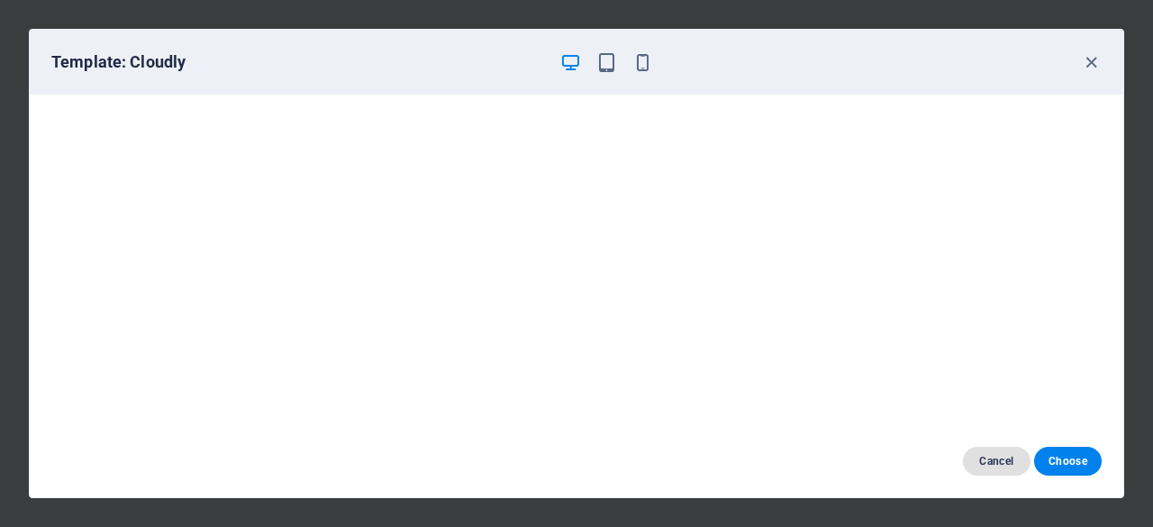
click at [1008, 454] on span "Cancel" at bounding box center [996, 461] width 39 height 14
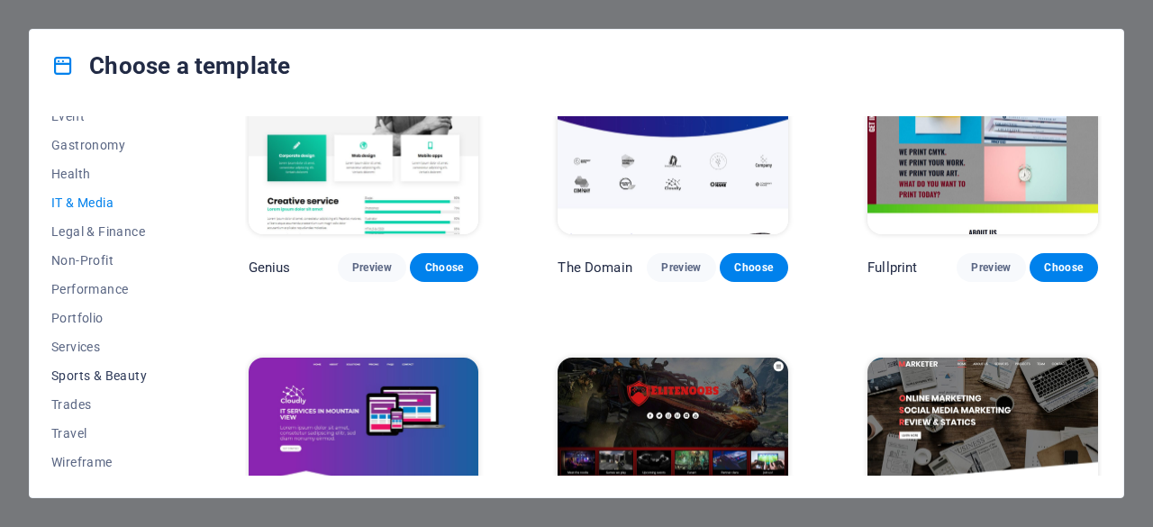
scroll to position [728, 0]
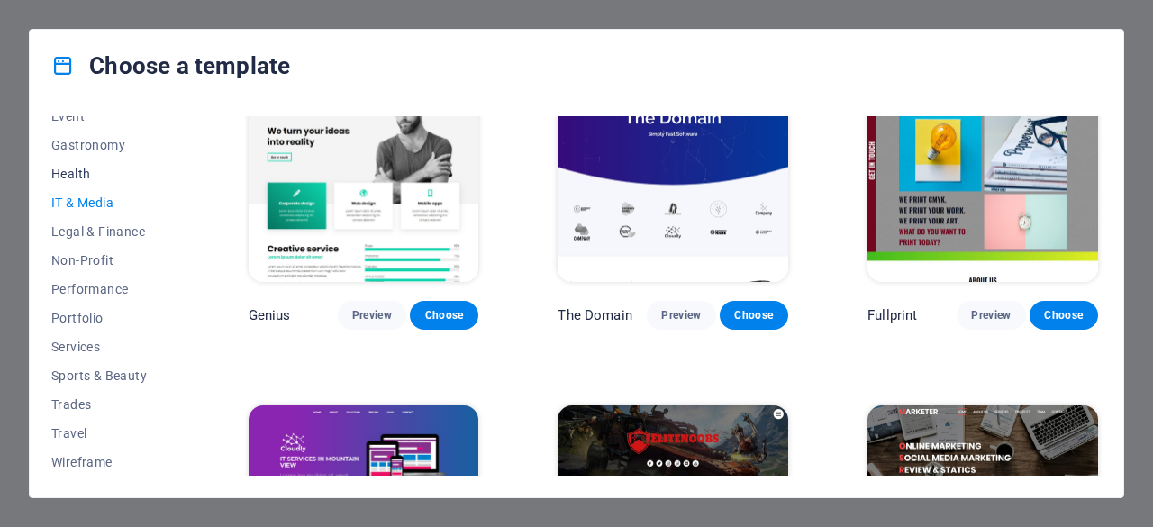
click at [87, 173] on span "Health" at bounding box center [110, 174] width 118 height 14
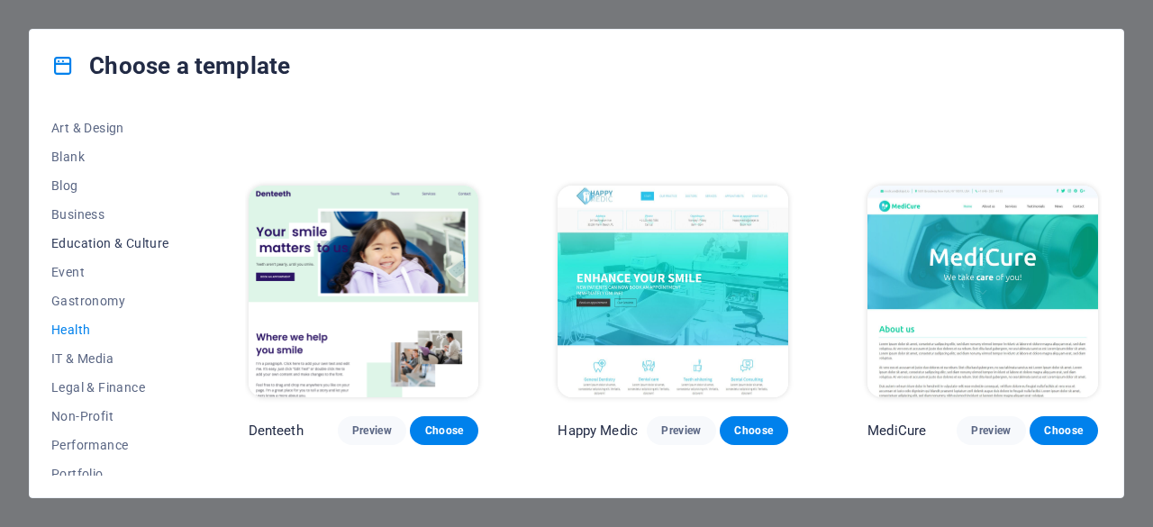
scroll to position [180, 0]
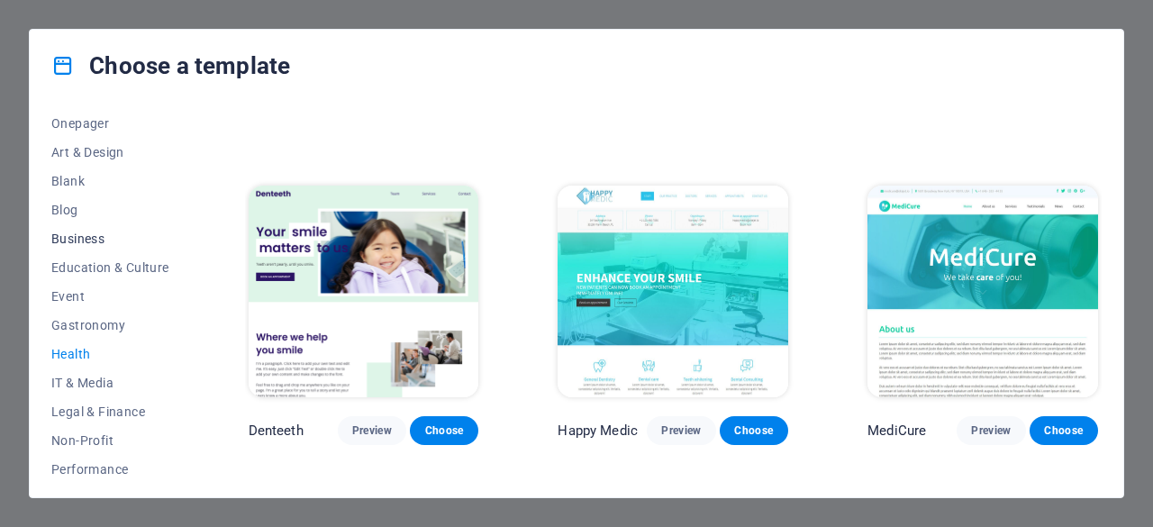
click at [64, 231] on span "Business" at bounding box center [110, 238] width 118 height 14
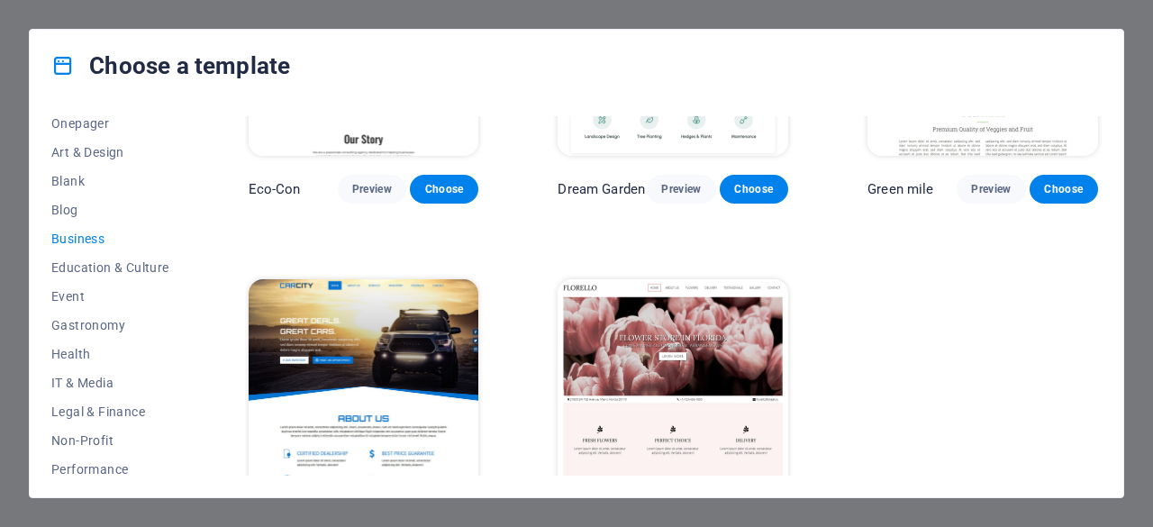
scroll to position [241, 0]
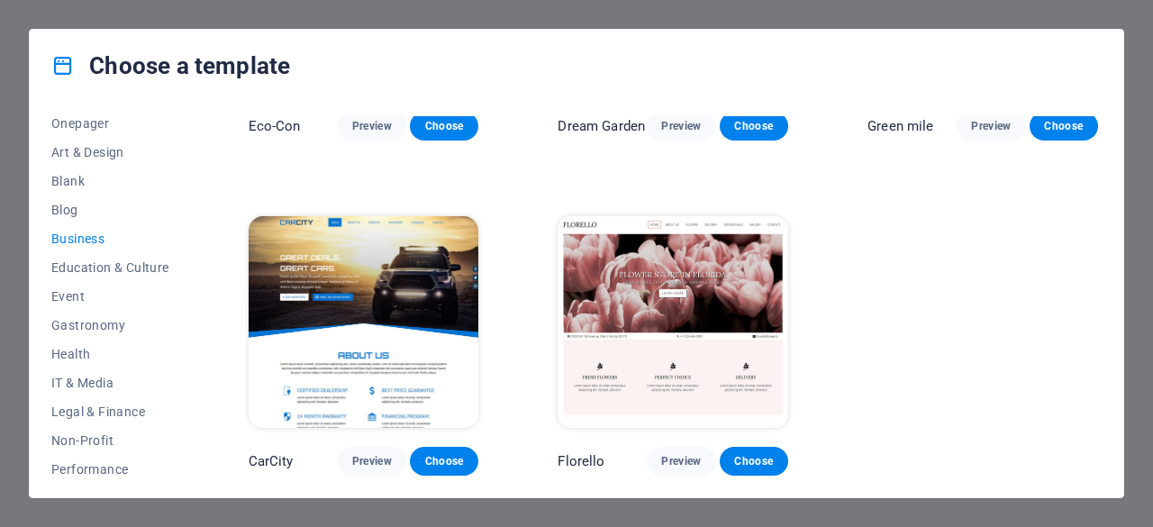
click at [438, 260] on img at bounding box center [364, 322] width 231 height 212
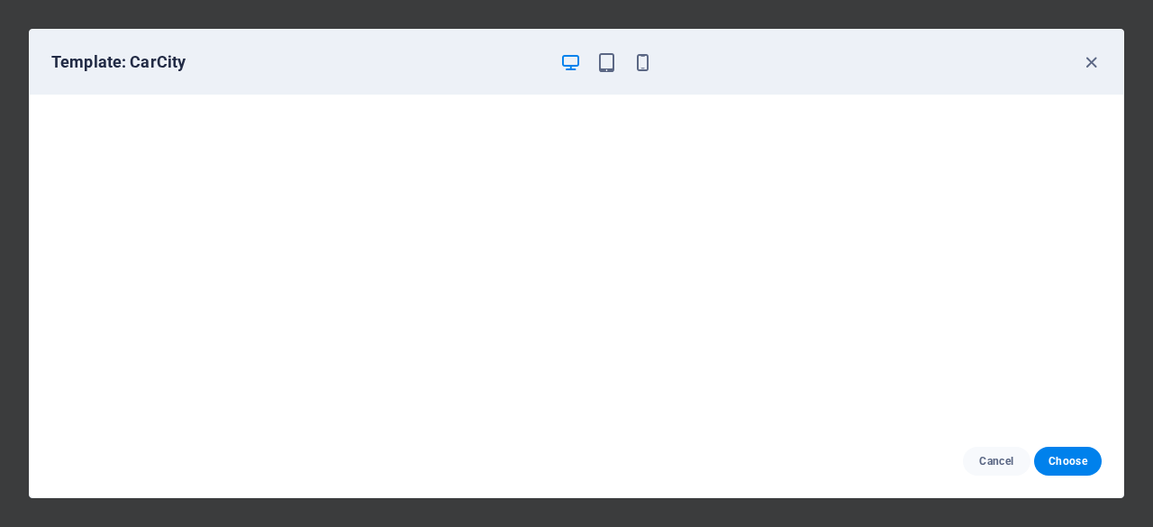
click at [1095, 50] on div "Template: CarCity" at bounding box center [576, 62] width 1093 height 65
click at [1084, 66] on icon "button" at bounding box center [1091, 62] width 21 height 21
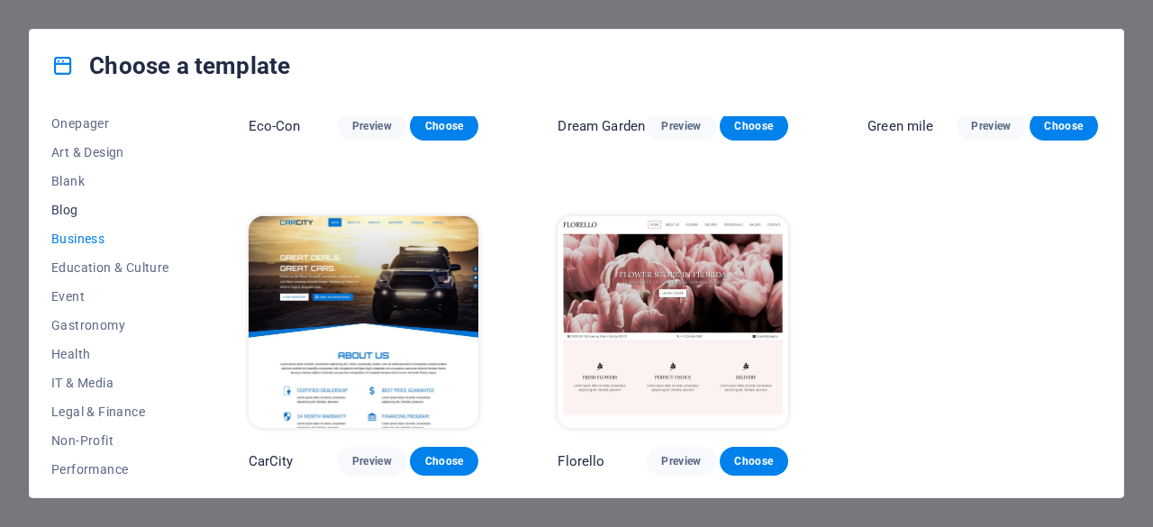
click at [83, 213] on span "Blog" at bounding box center [110, 210] width 118 height 14
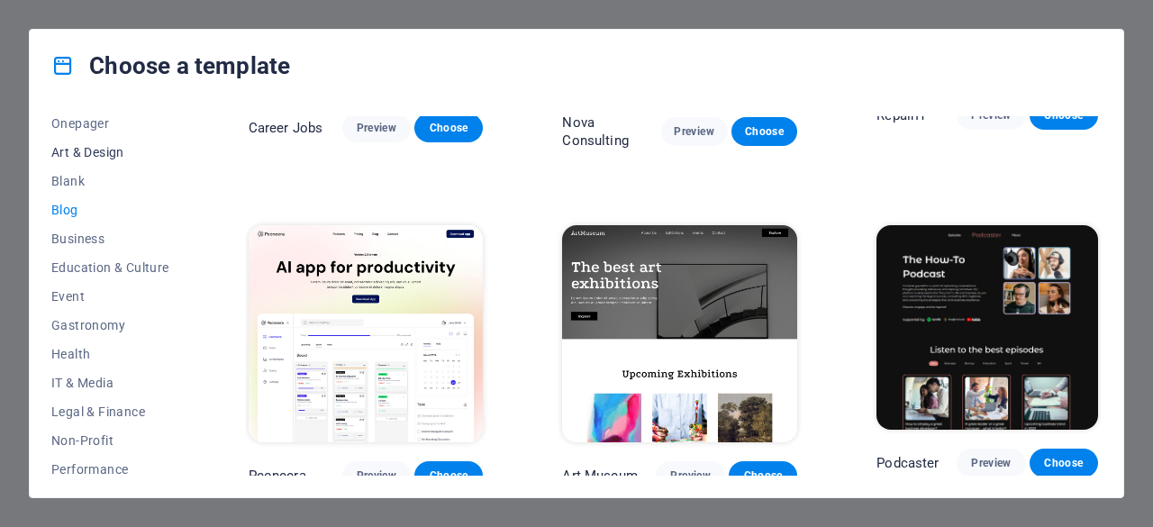
click at [80, 159] on button "Art & Design" at bounding box center [110, 152] width 118 height 29
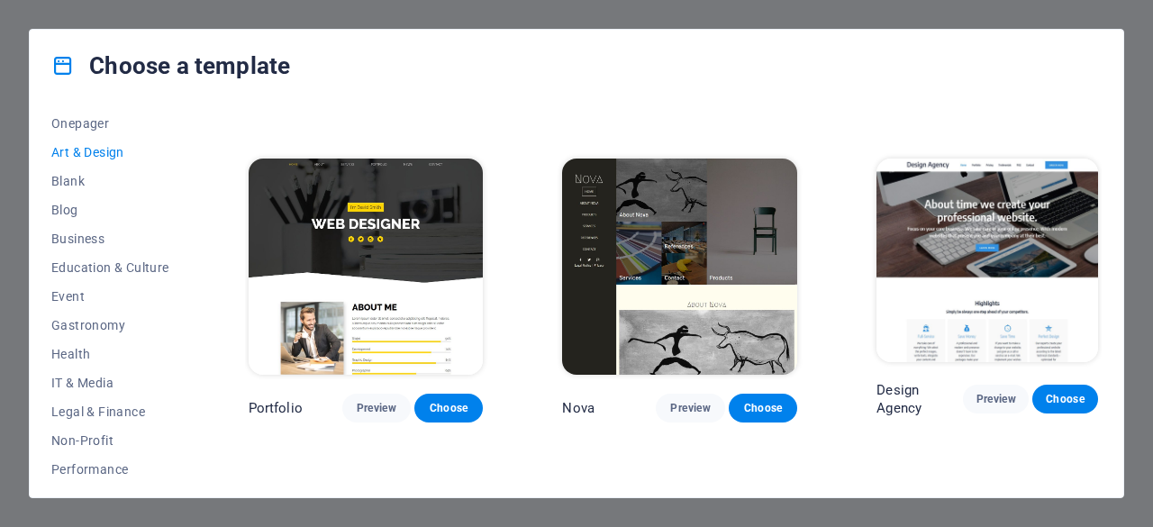
scroll to position [962, 0]
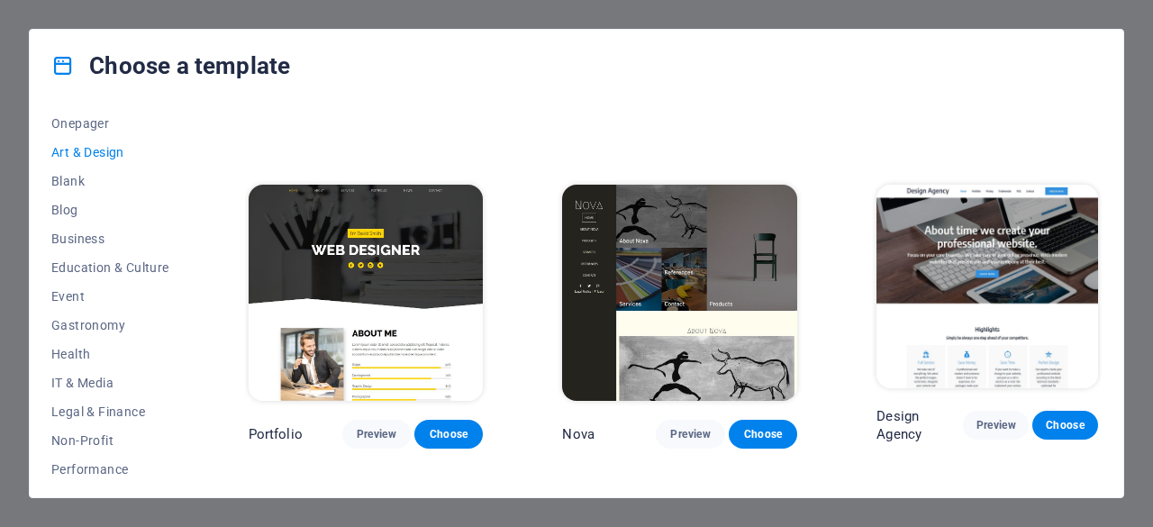
click at [421, 228] on img at bounding box center [366, 293] width 235 height 216
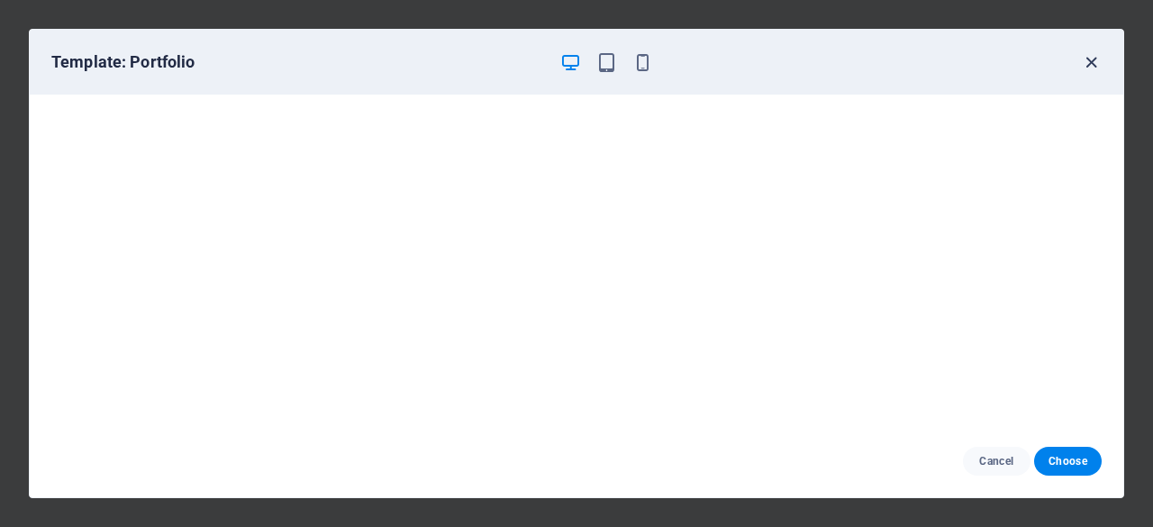
click at [1089, 61] on icon "button" at bounding box center [1091, 62] width 21 height 21
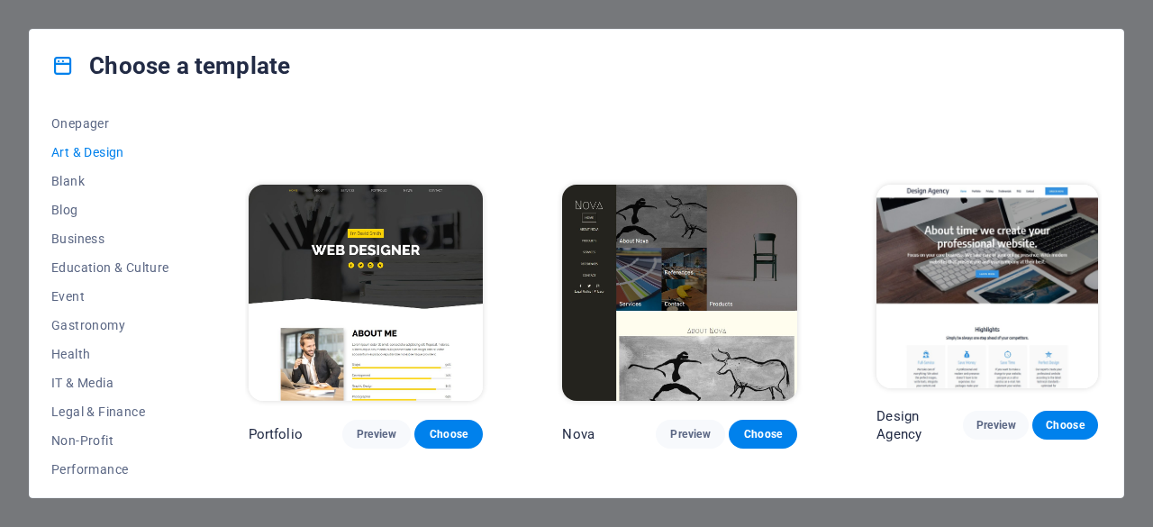
click at [965, 208] on img at bounding box center [987, 286] width 222 height 203
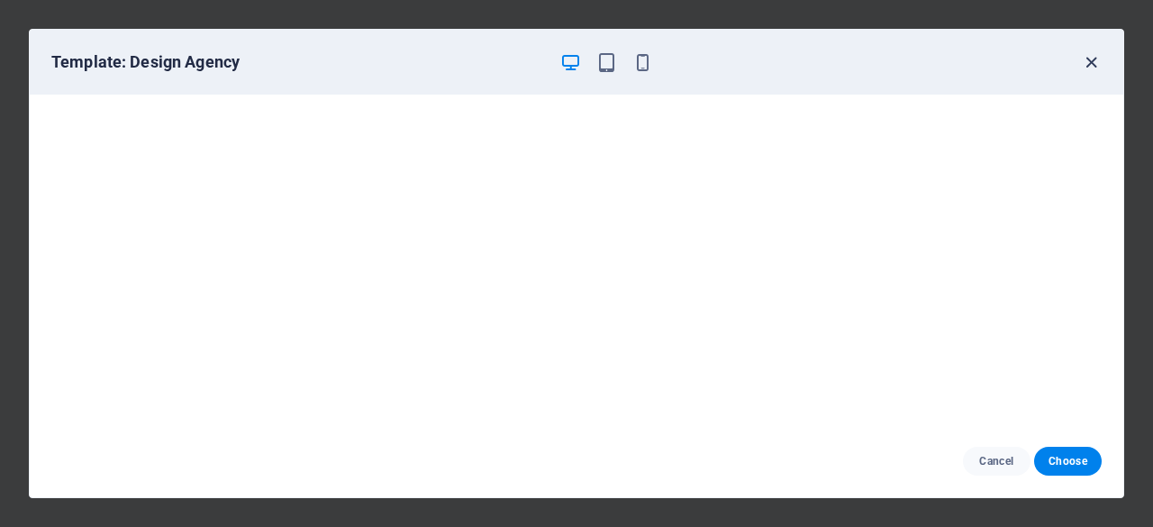
click at [1090, 55] on icon "button" at bounding box center [1091, 62] width 21 height 21
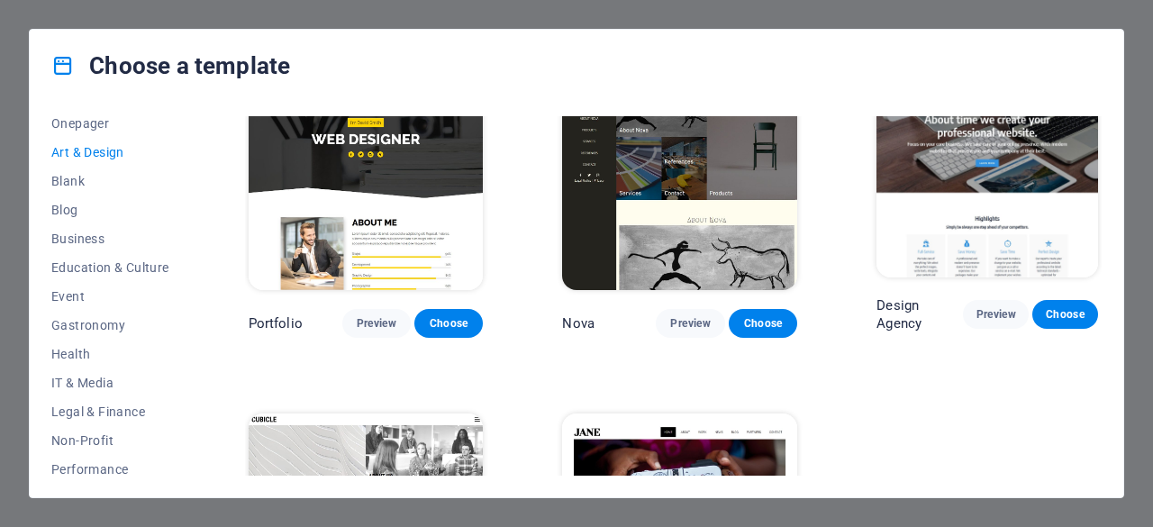
scroll to position [1249, 0]
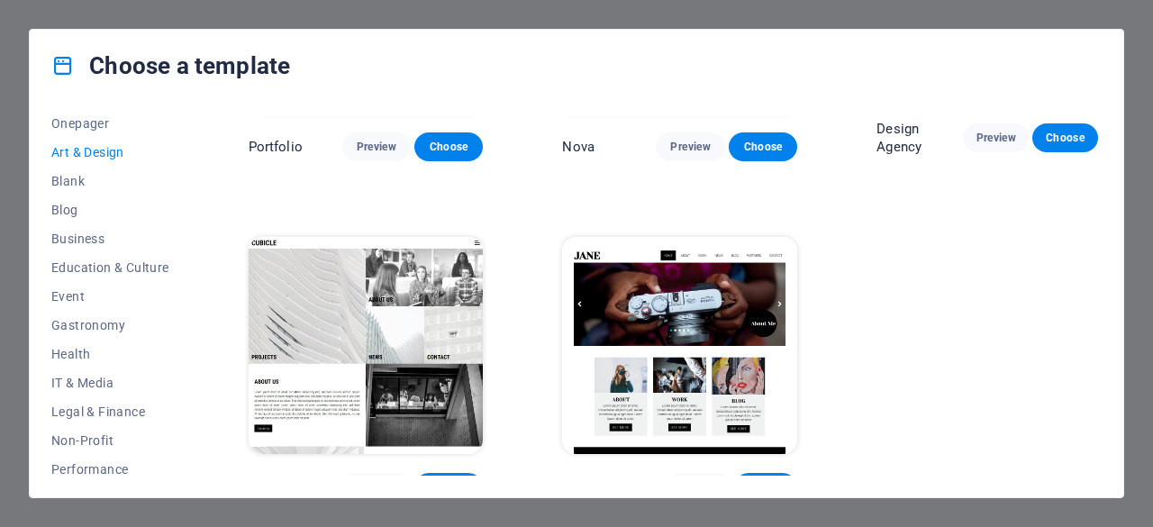
click at [715, 285] on img at bounding box center [679, 345] width 235 height 216
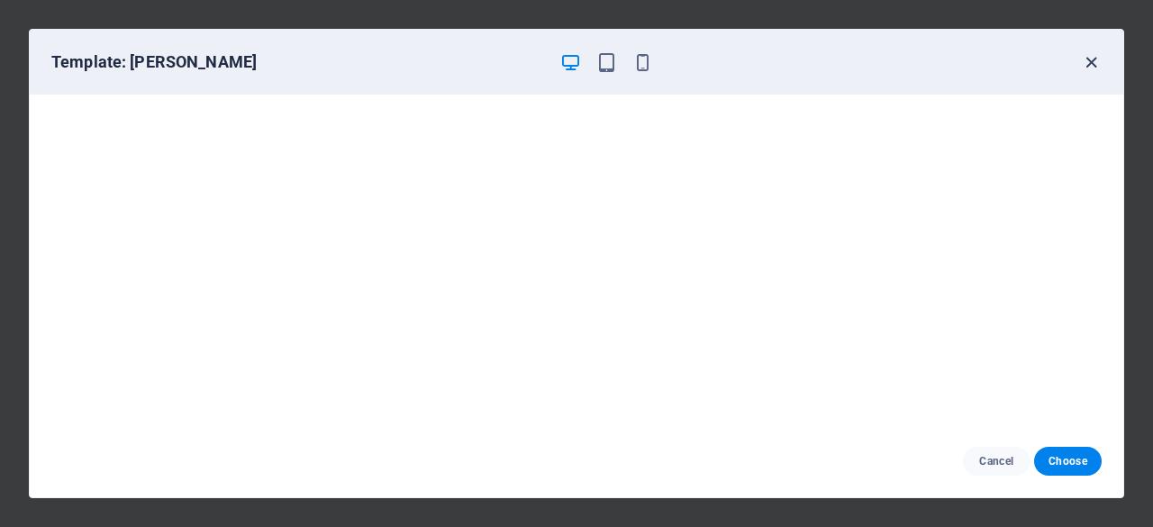
click at [1094, 62] on icon "button" at bounding box center [1091, 62] width 21 height 21
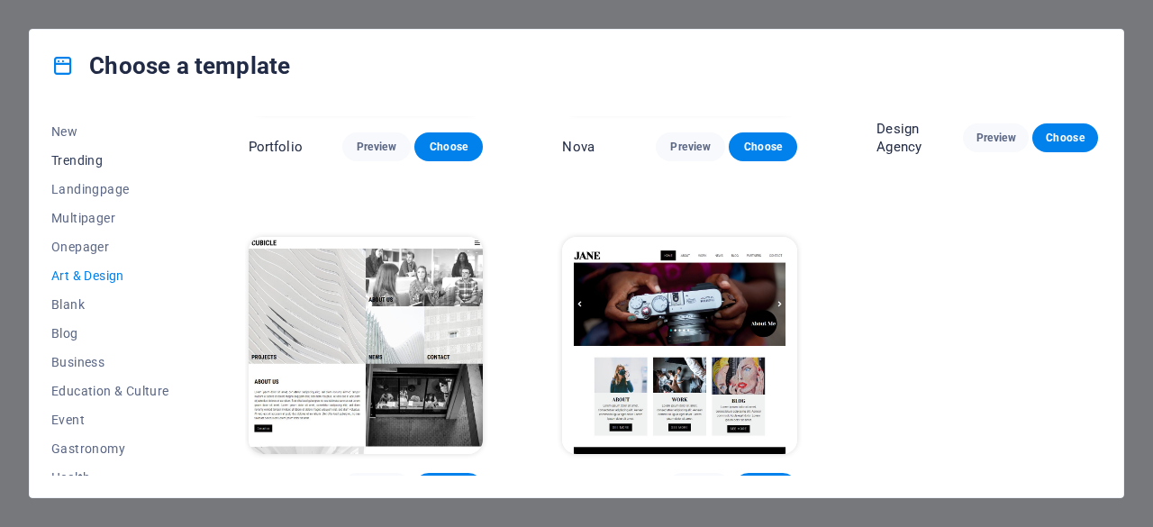
scroll to position [0, 0]
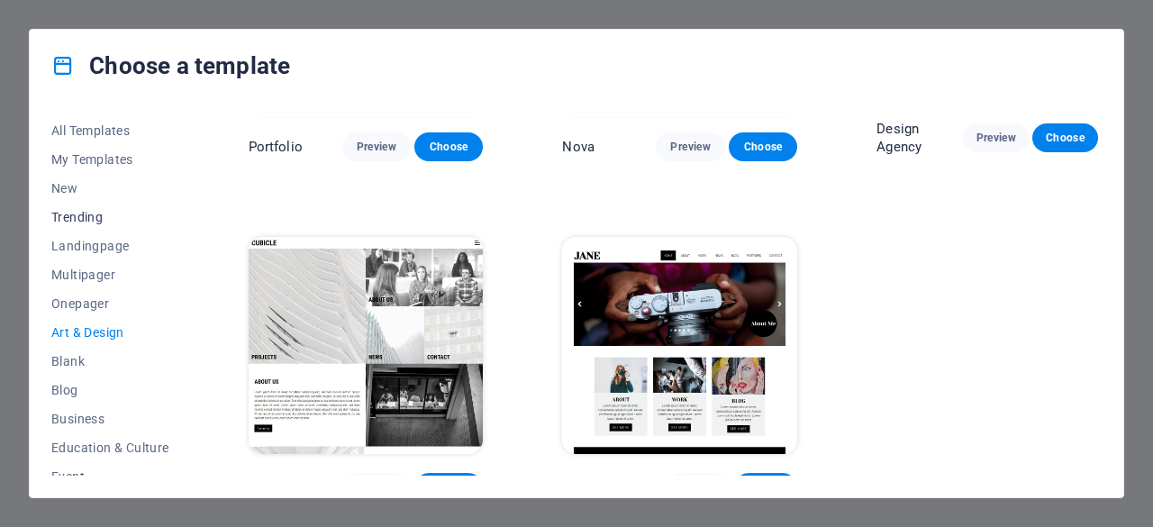
click at [97, 210] on span "Trending" at bounding box center [110, 217] width 118 height 14
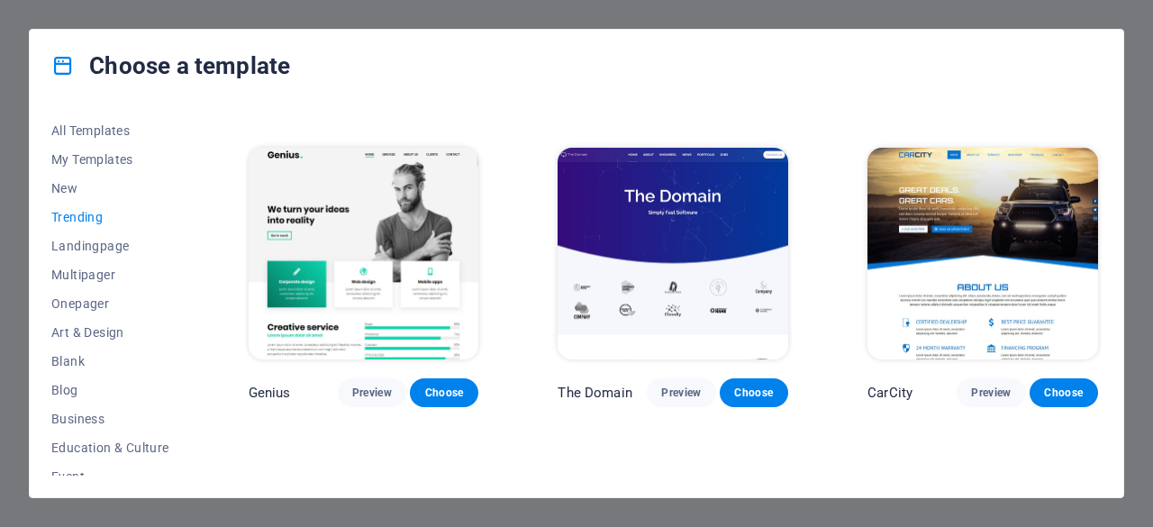
scroll to position [1230, 0]
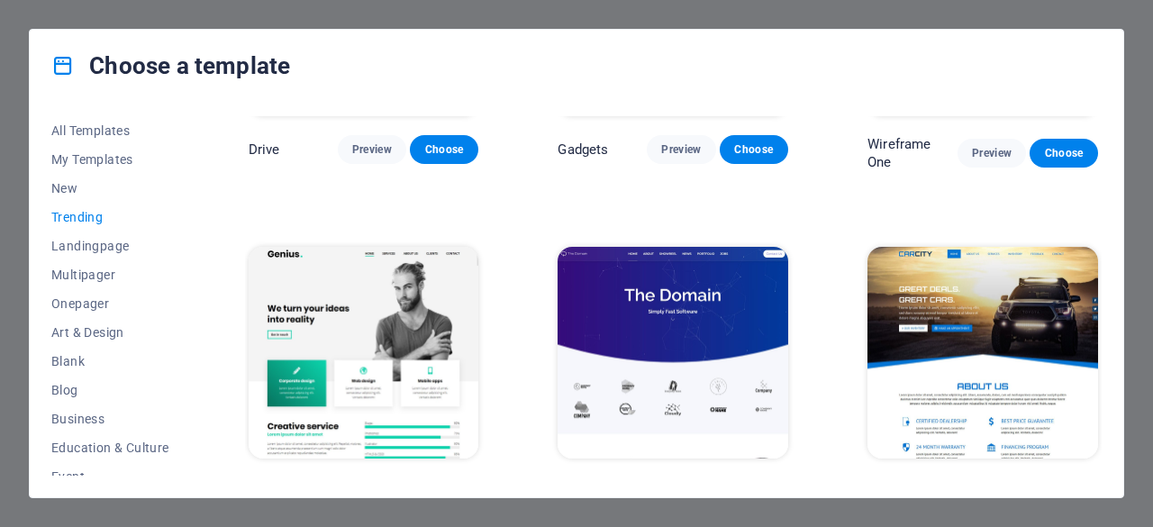
click at [693, 320] on img at bounding box center [672, 353] width 231 height 212
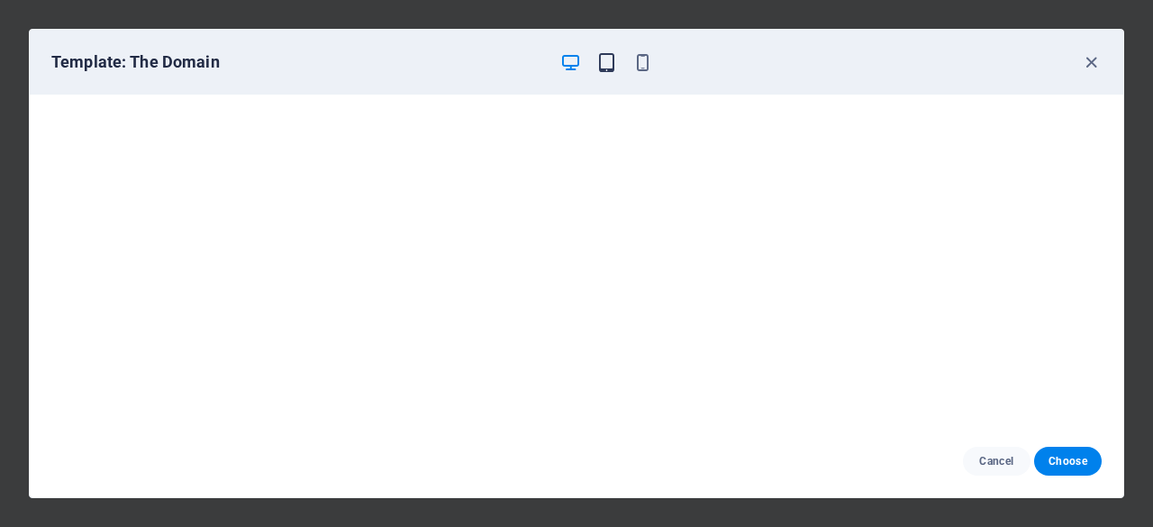
click at [605, 59] on icon "button" at bounding box center [606, 62] width 21 height 21
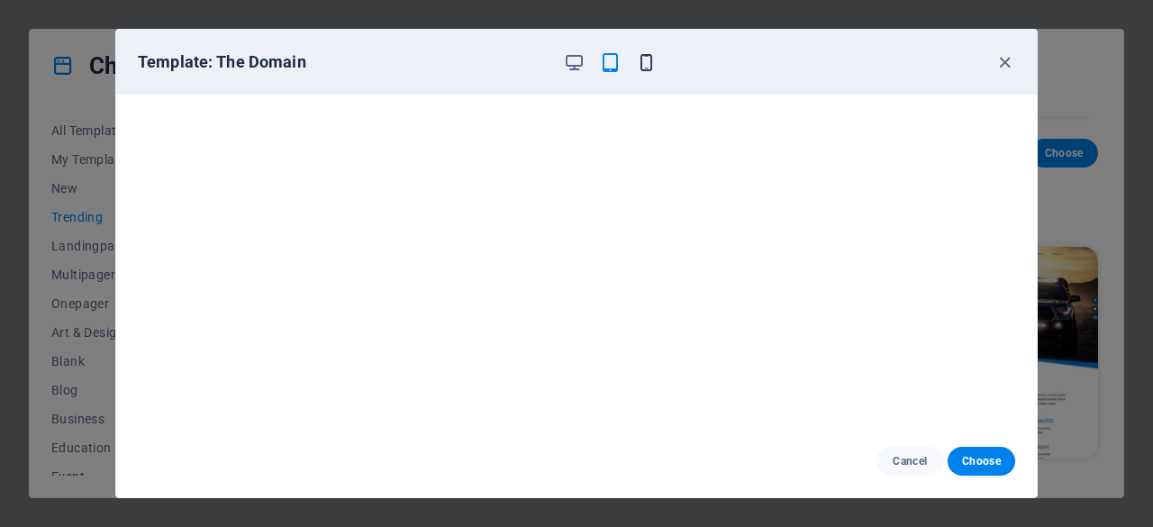
click at [646, 59] on icon "button" at bounding box center [646, 62] width 21 height 21
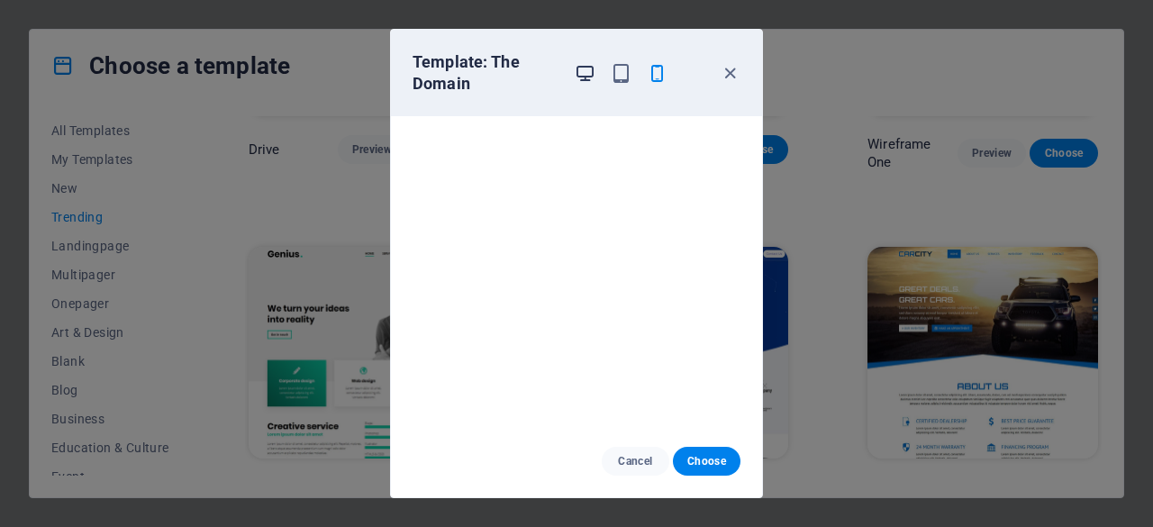
click at [577, 67] on icon "button" at bounding box center [584, 73] width 21 height 21
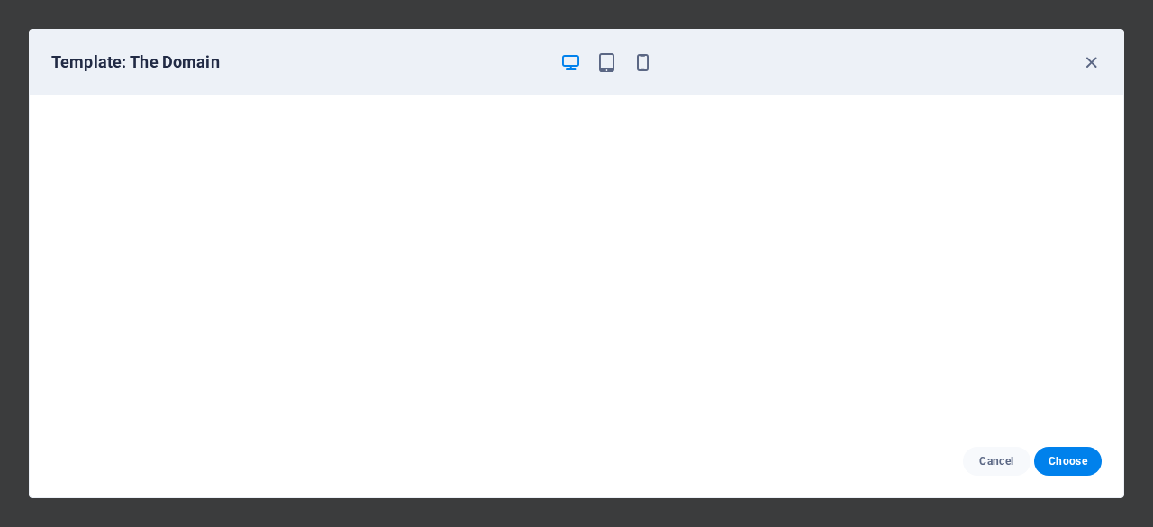
click at [652, 48] on div "Template: The Domain" at bounding box center [576, 62] width 1093 height 65
click at [638, 56] on icon "button" at bounding box center [642, 62] width 21 height 21
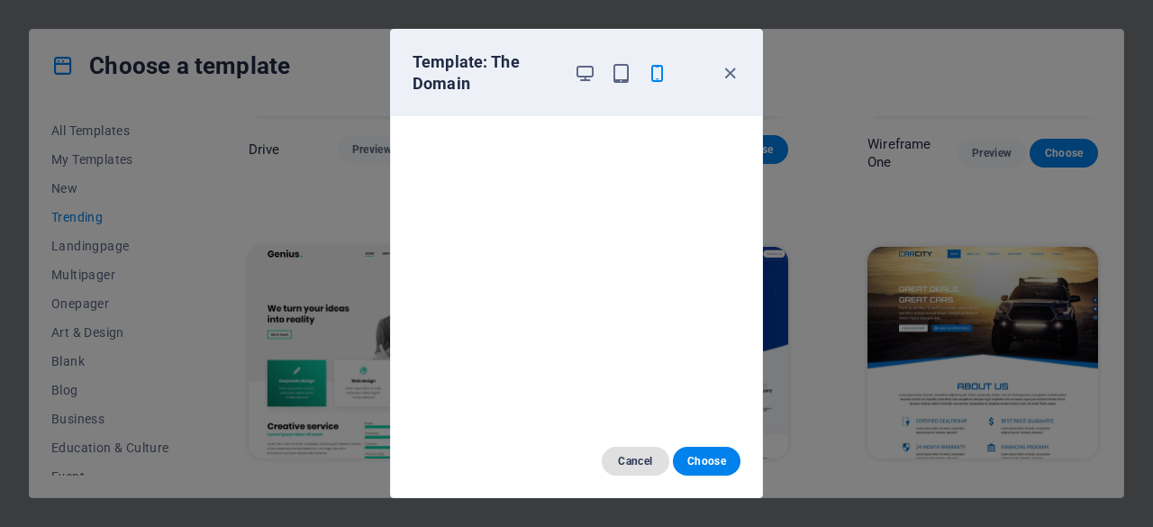
click at [643, 461] on span "Cancel" at bounding box center [635, 461] width 39 height 14
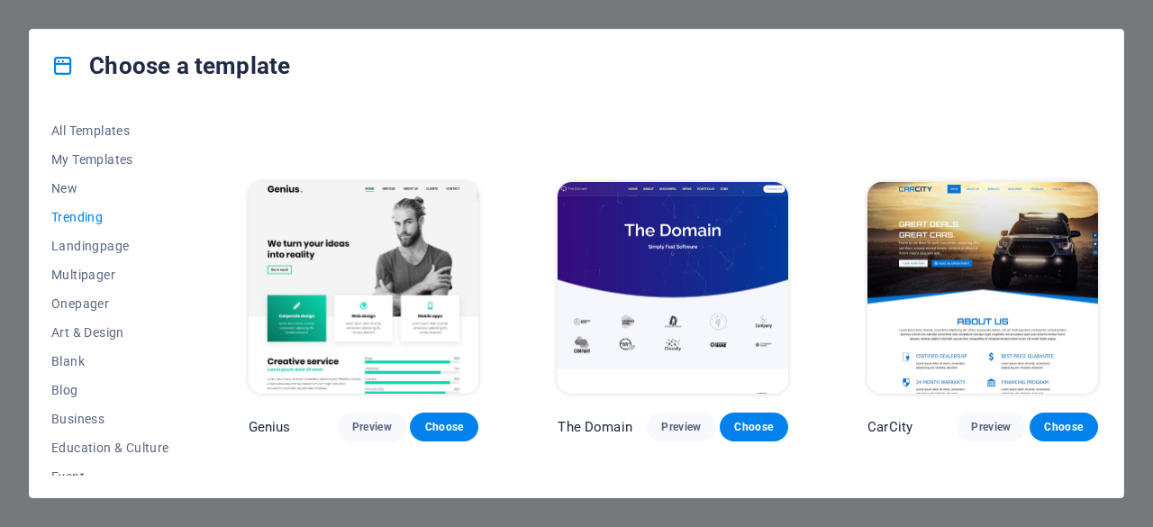
scroll to position [1320, 0]
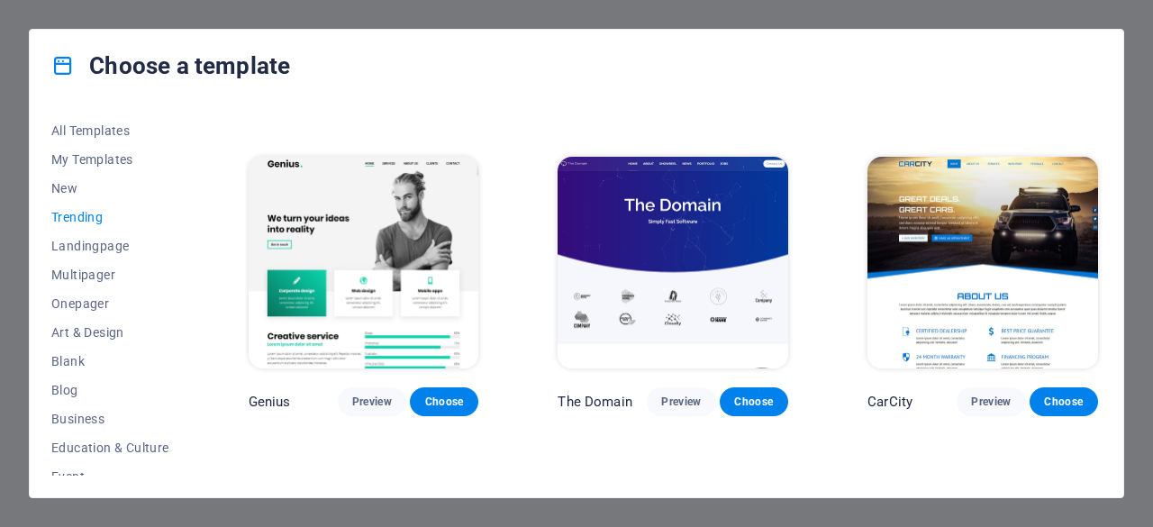
drag, startPoint x: 297, startPoint y: 260, endPoint x: 187, endPoint y: 266, distance: 110.0
drag, startPoint x: 187, startPoint y: 266, endPoint x: 69, endPoint y: 188, distance: 141.1
click at [69, 188] on span "New" at bounding box center [110, 188] width 118 height 14
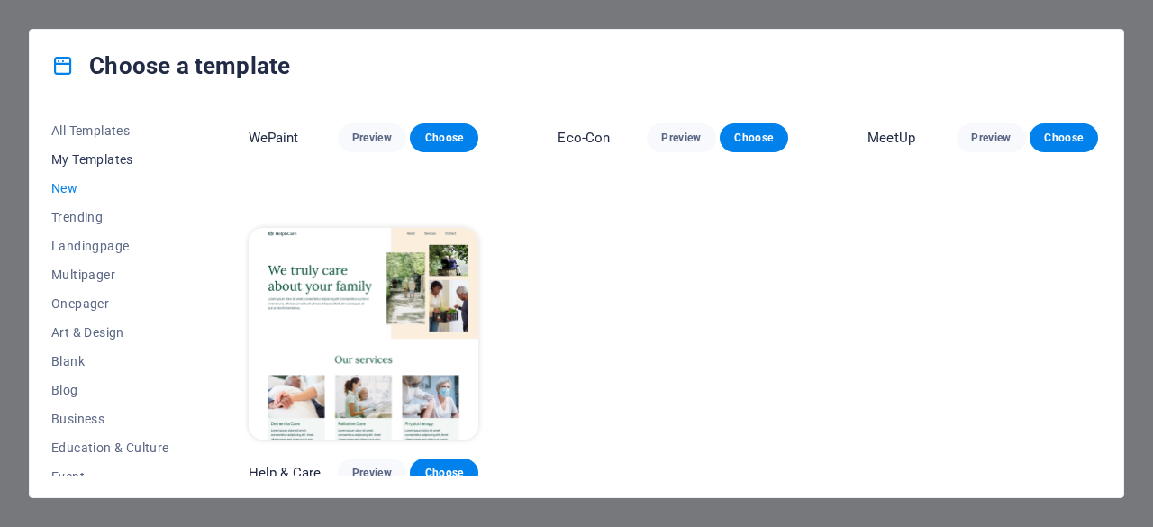
click at [97, 149] on button "My Templates" at bounding box center [110, 159] width 118 height 29
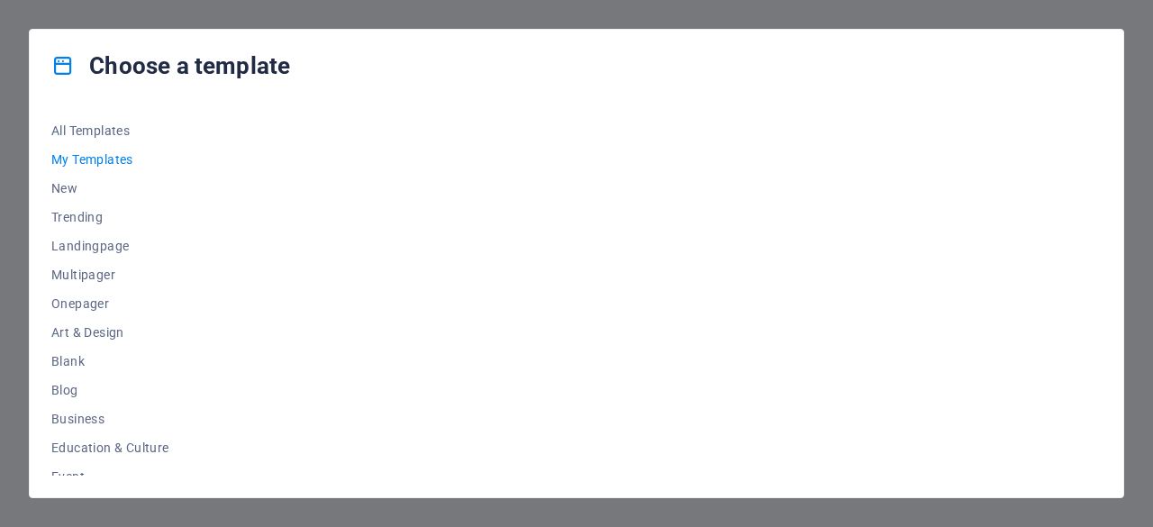
scroll to position [0, 0]
click at [68, 129] on span "All Templates" at bounding box center [110, 130] width 118 height 14
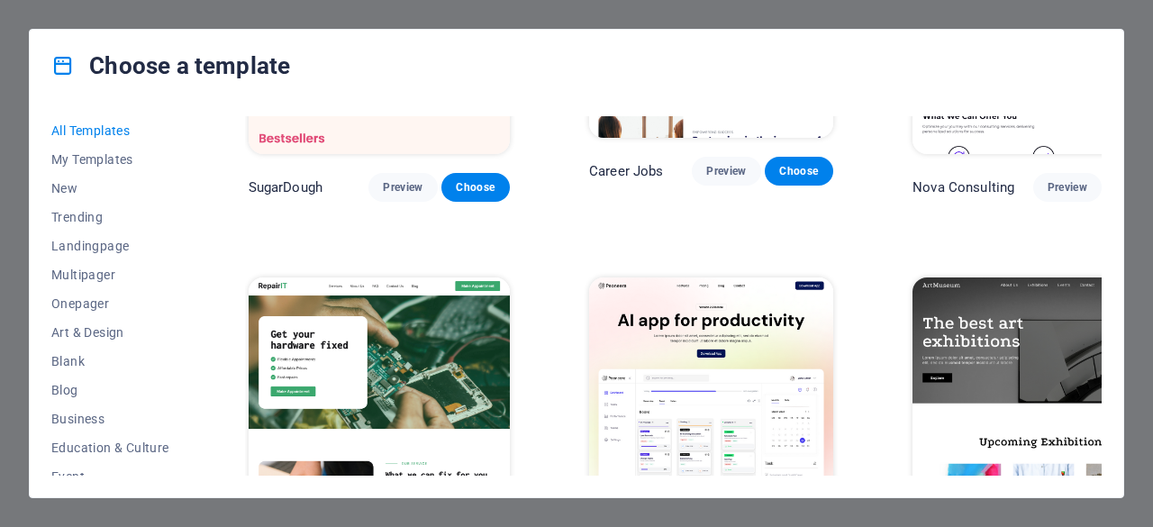
scroll to position [360, 0]
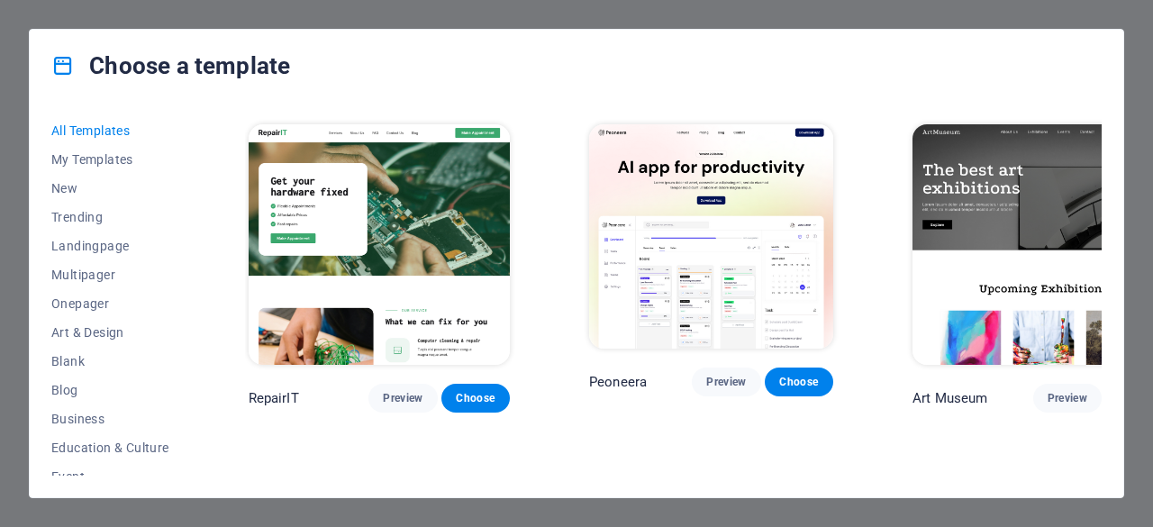
click at [692, 223] on img at bounding box center [711, 236] width 244 height 225
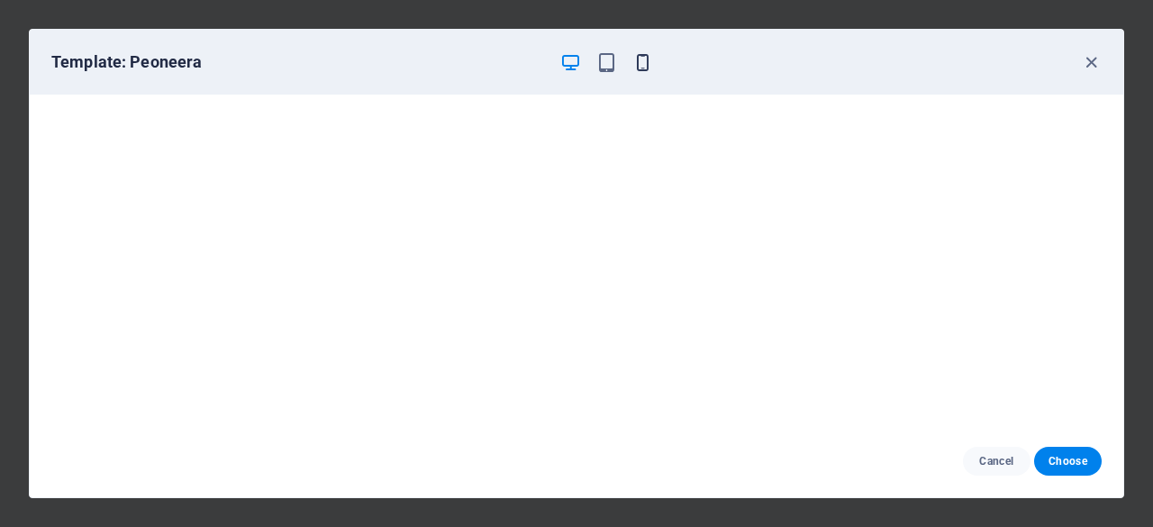
click at [632, 61] on icon "button" at bounding box center [642, 62] width 21 height 21
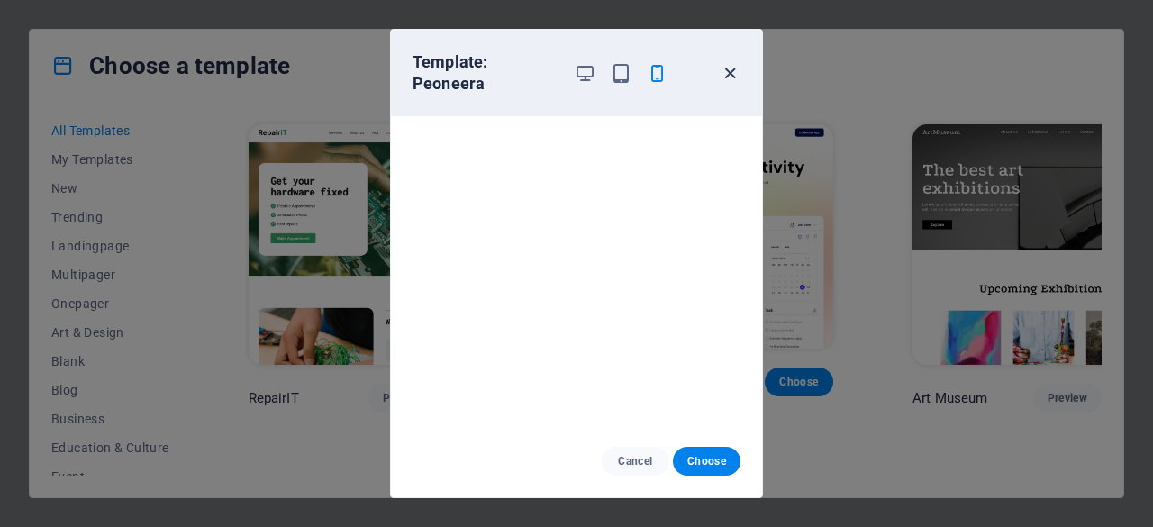
click at [722, 73] on icon "button" at bounding box center [729, 73] width 21 height 21
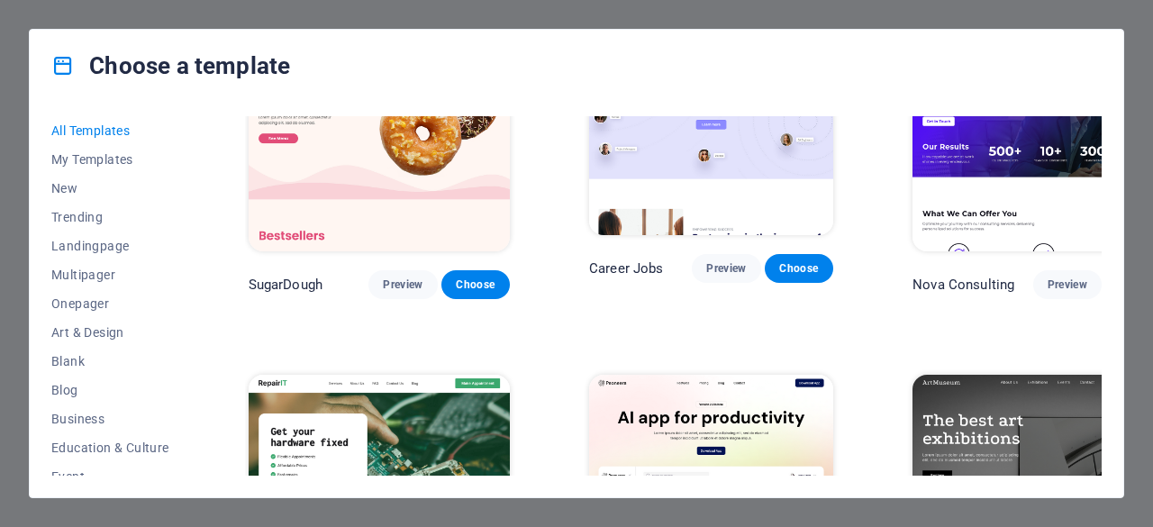
scroll to position [0, 0]
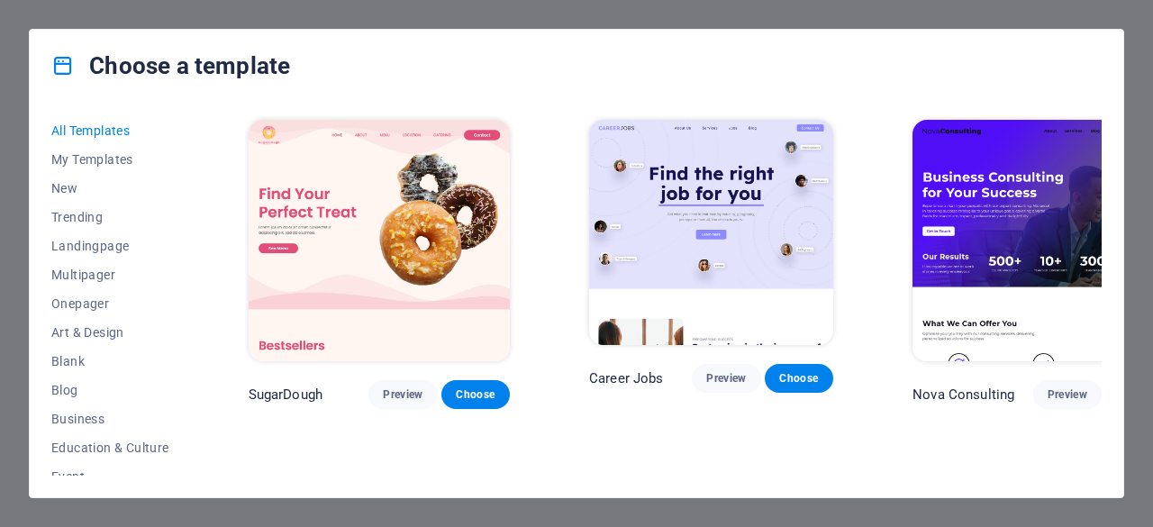
click at [917, 7] on div "Choose a template All Templates My Templates New Trending Landingpage Multipage…" at bounding box center [576, 263] width 1153 height 527
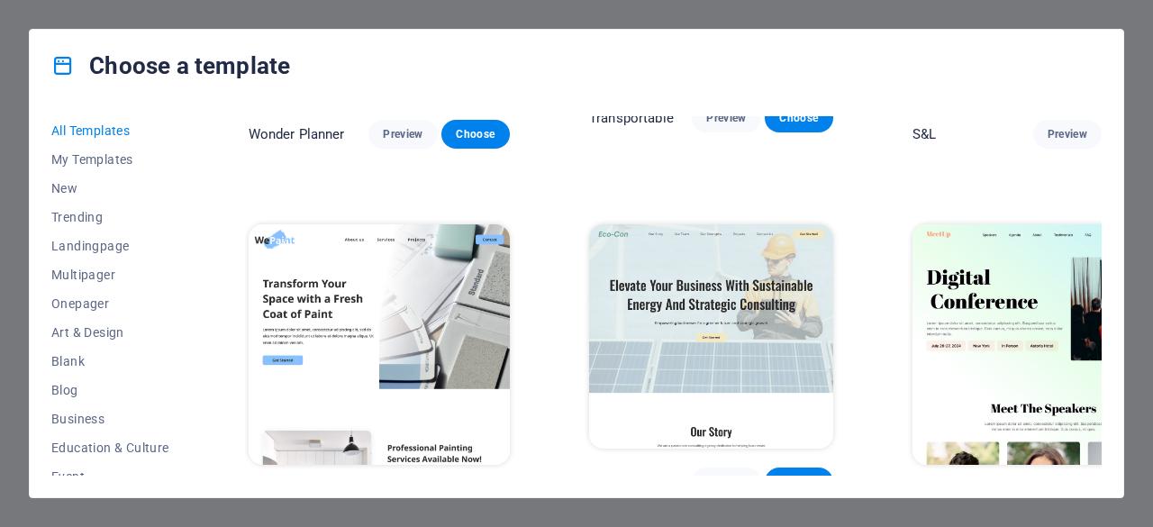
scroll to position [900, 0]
